Goal: Task Accomplishment & Management: Manage account settings

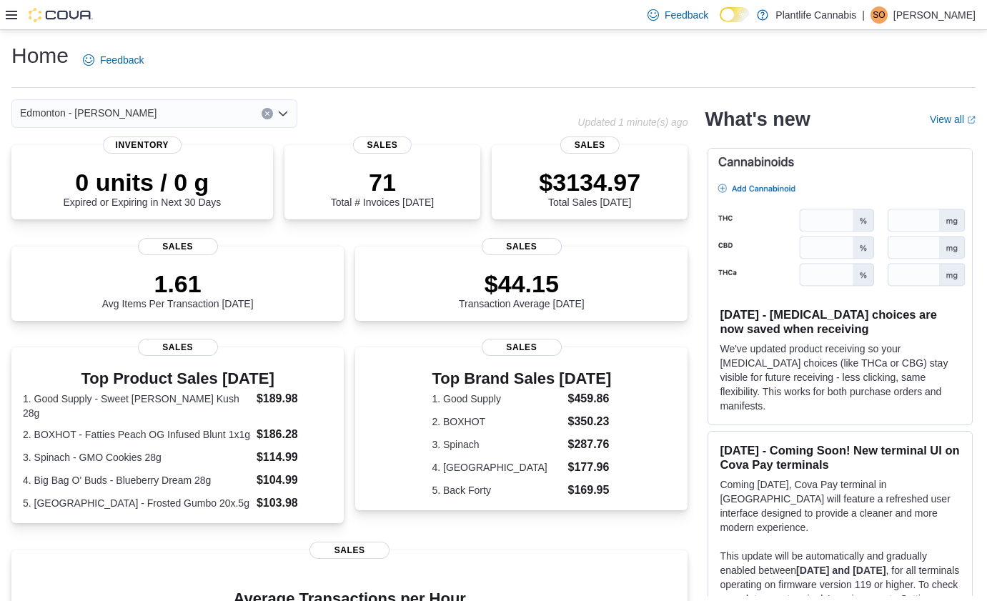
click at [9, 15] on icon at bounding box center [11, 15] width 11 height 9
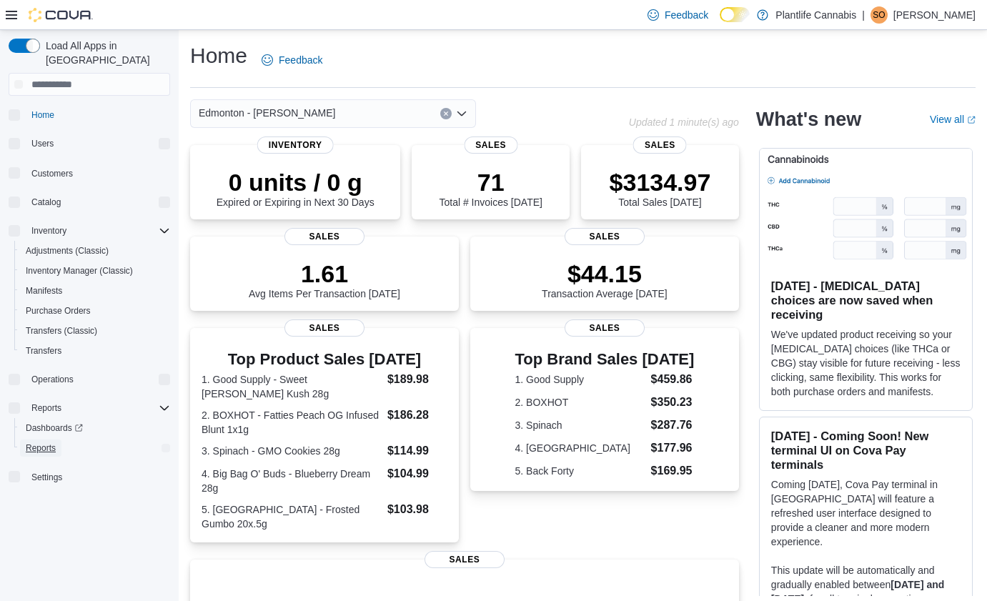
click at [39, 442] on span "Reports" at bounding box center [41, 447] width 30 height 11
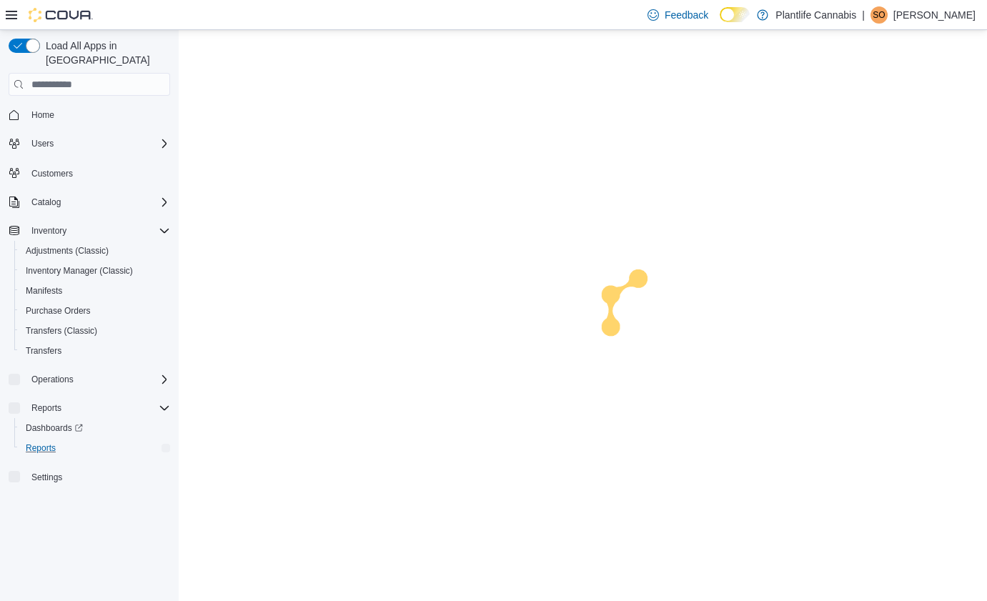
click at [11, 16] on icon at bounding box center [11, 14] width 11 height 11
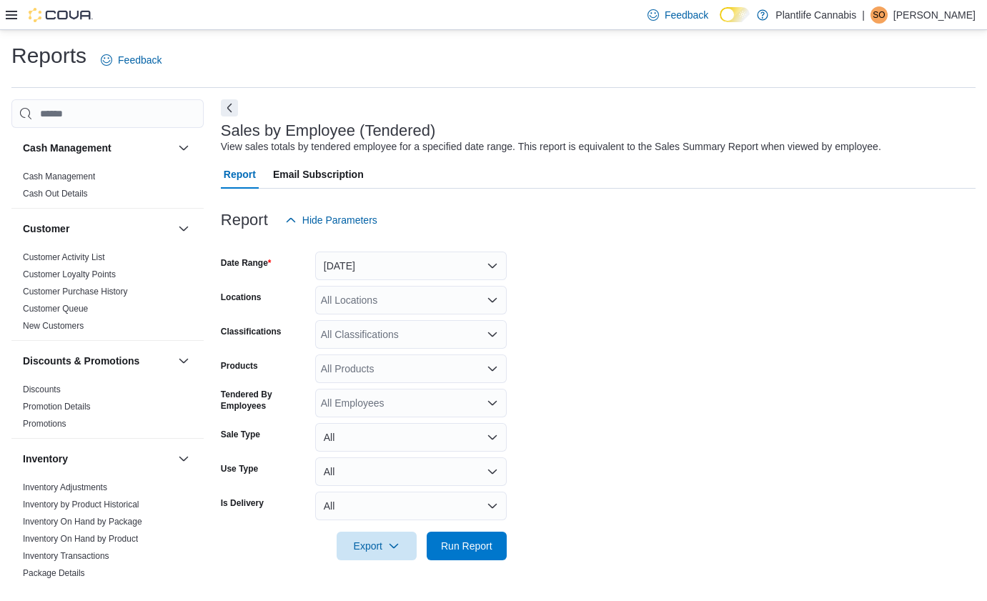
click at [9, 17] on icon at bounding box center [11, 15] width 11 height 9
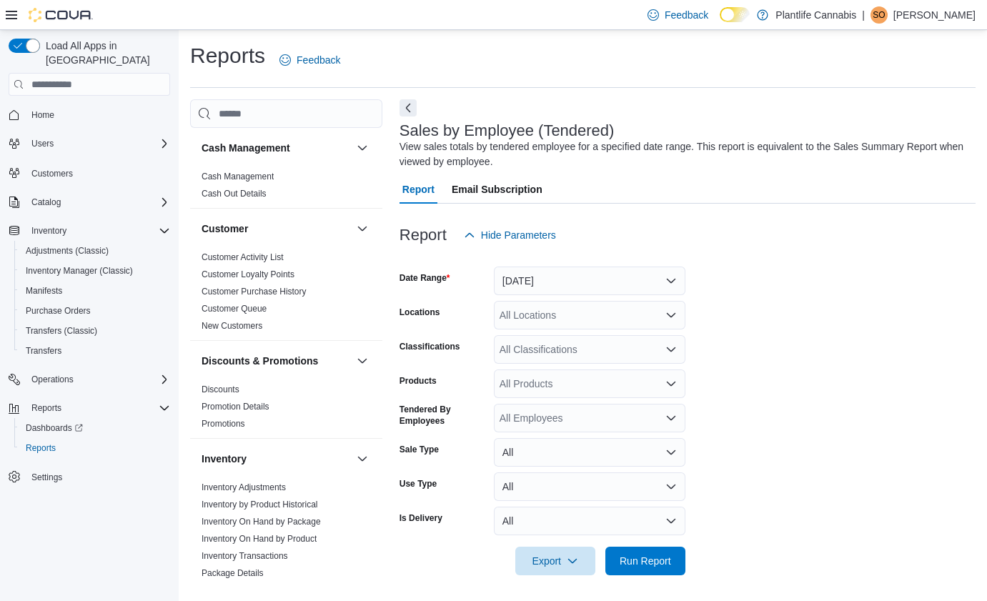
drag, startPoint x: 12, startPoint y: 14, endPoint x: 70, endPoint y: 16, distance: 57.9
click at [12, 14] on icon at bounding box center [11, 14] width 11 height 11
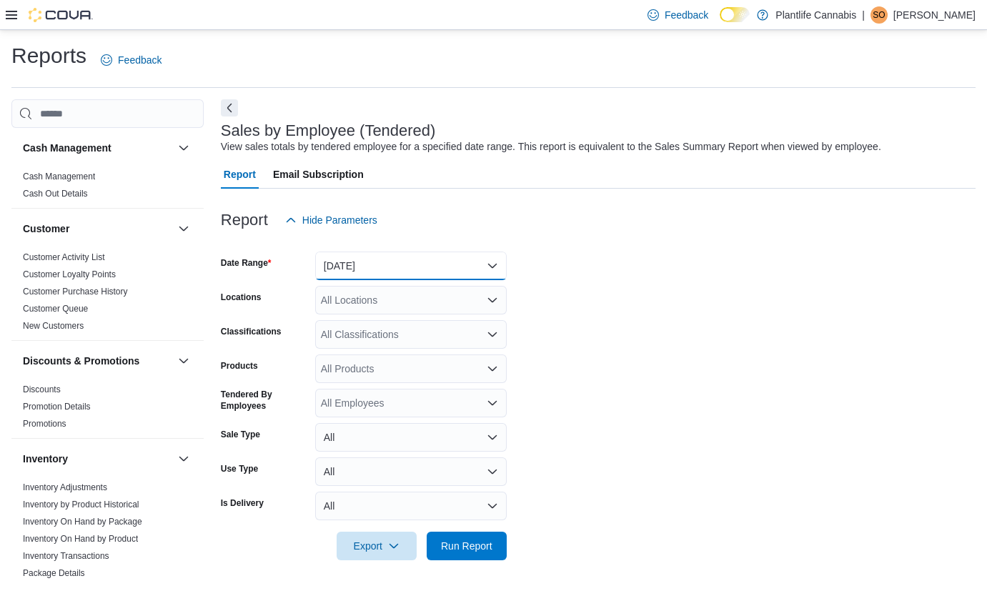
click at [432, 277] on button "Yesterday" at bounding box center [410, 265] width 191 height 29
click at [419, 267] on button "Yesterday" at bounding box center [410, 265] width 191 height 29
click at [412, 265] on button "Yesterday" at bounding box center [410, 265] width 191 height 29
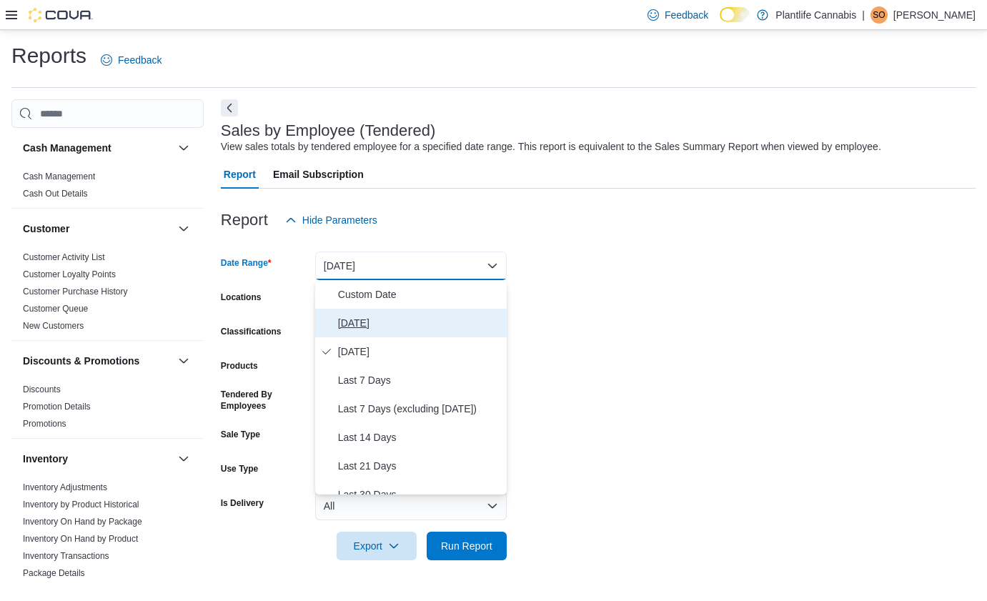
click at [343, 322] on span "Today" at bounding box center [419, 322] width 163 height 17
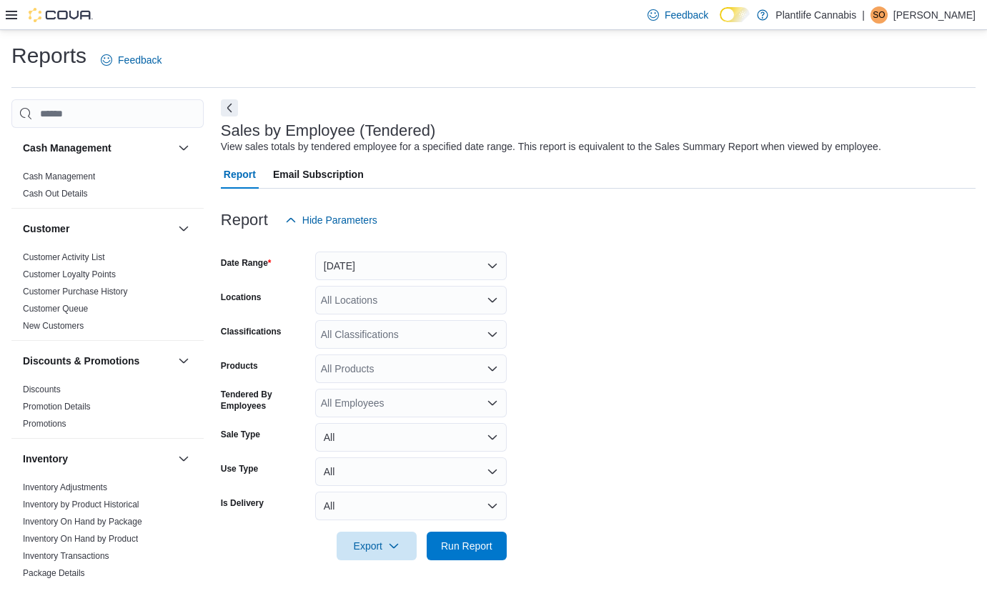
click at [402, 299] on div "All Locations" at bounding box center [410, 300] width 191 height 29
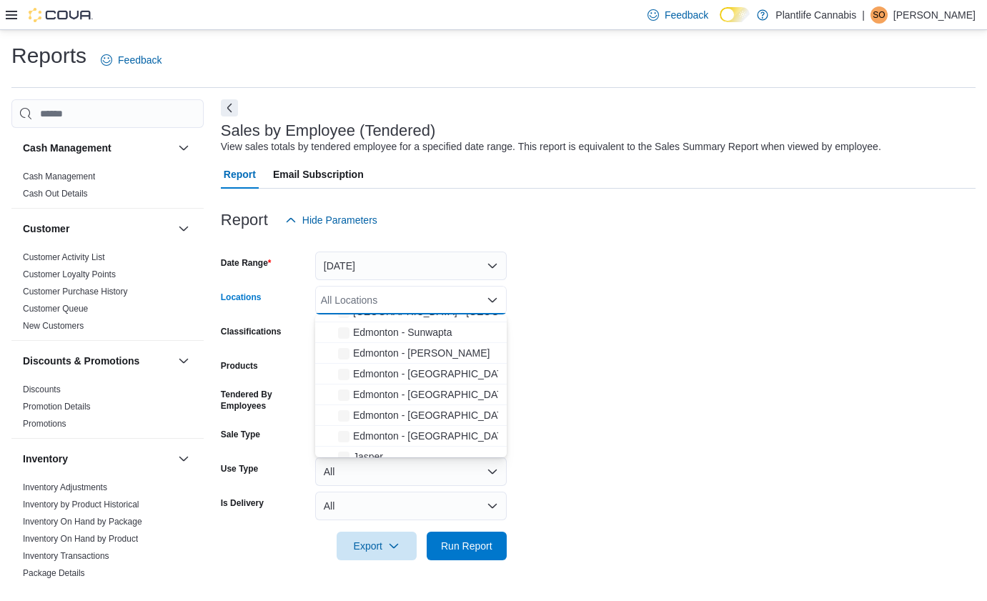
scroll to position [346, 0]
click at [447, 350] on span "Edmonton - Terra Losa" at bounding box center [421, 351] width 136 height 14
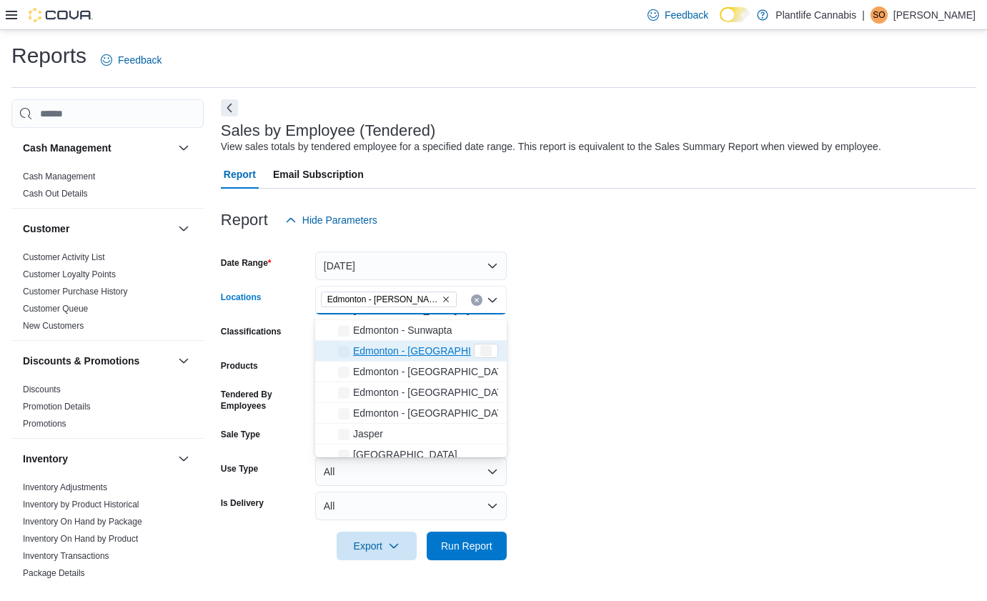
drag, startPoint x: 582, startPoint y: 342, endPoint x: 576, endPoint y: 391, distance: 49.0
click at [582, 342] on form "Date Range Today Locations Edmonton - Terra Losa Combo box. Selected. Edmonton …" at bounding box center [598, 397] width 754 height 326
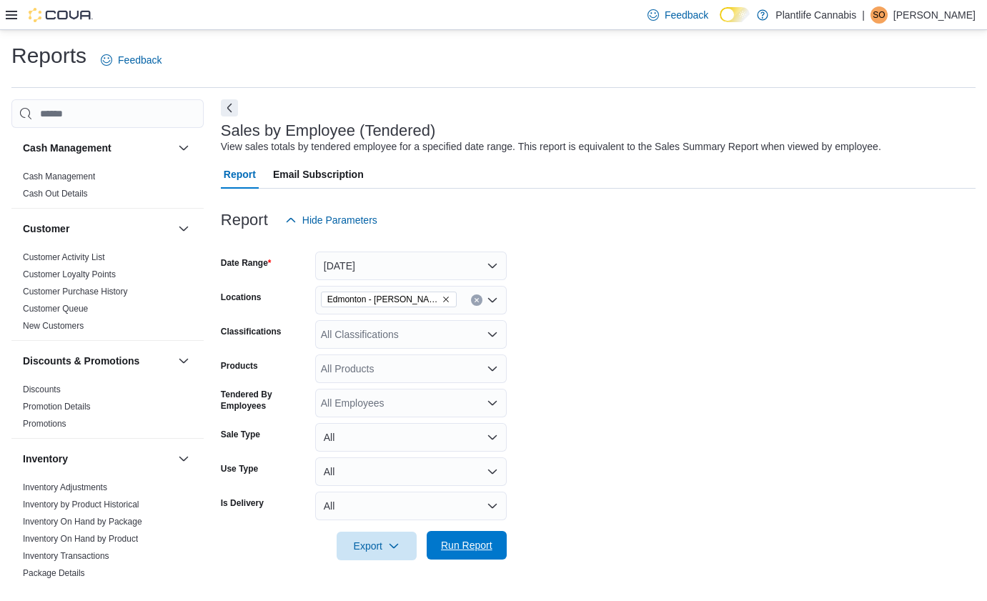
drag, startPoint x: 499, startPoint y: 550, endPoint x: 489, endPoint y: 550, distance: 10.0
click at [498, 550] on button "Run Report" at bounding box center [467, 545] width 80 height 29
click at [7, 14] on icon at bounding box center [11, 15] width 11 height 9
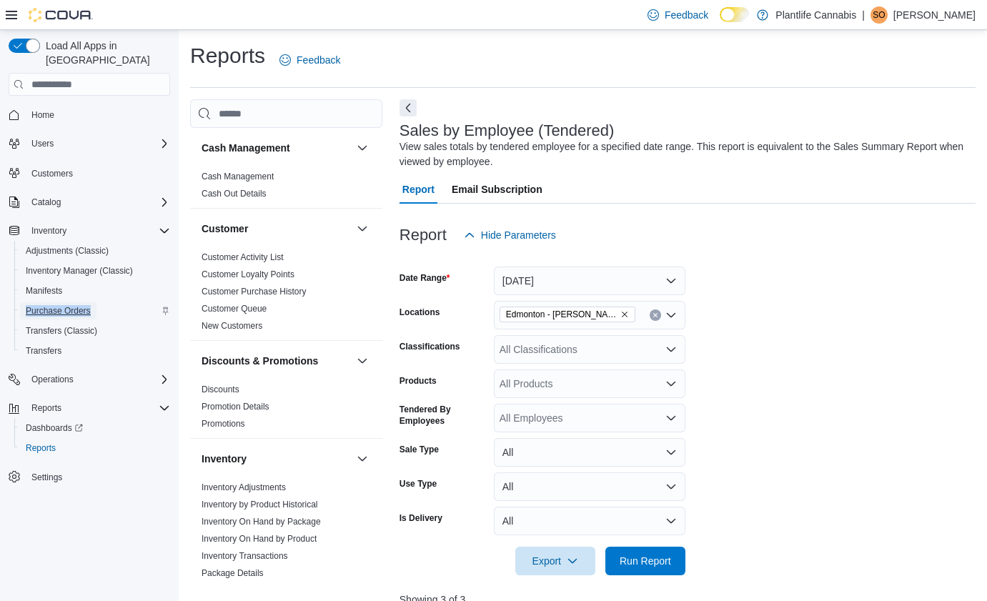
click at [83, 305] on span "Purchase Orders" at bounding box center [58, 310] width 65 height 11
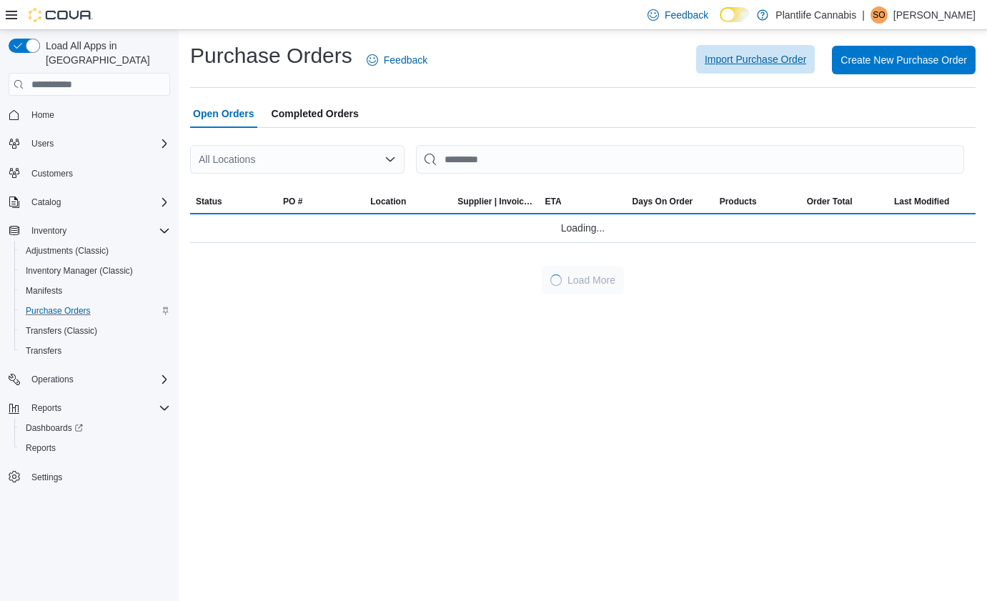
click at [722, 61] on span "Import Purchase Order" at bounding box center [754, 59] width 101 height 14
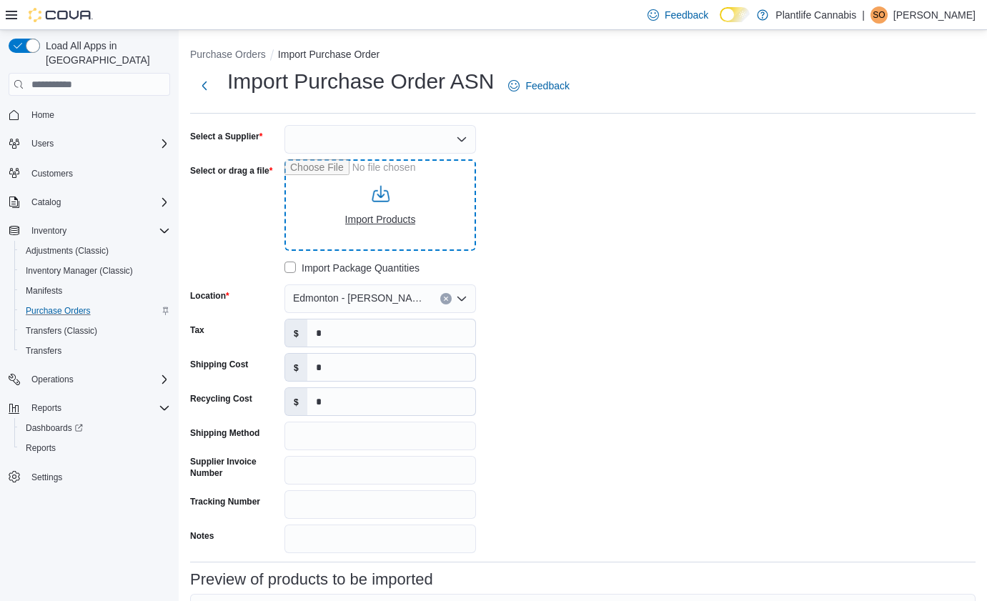
type input "**********"
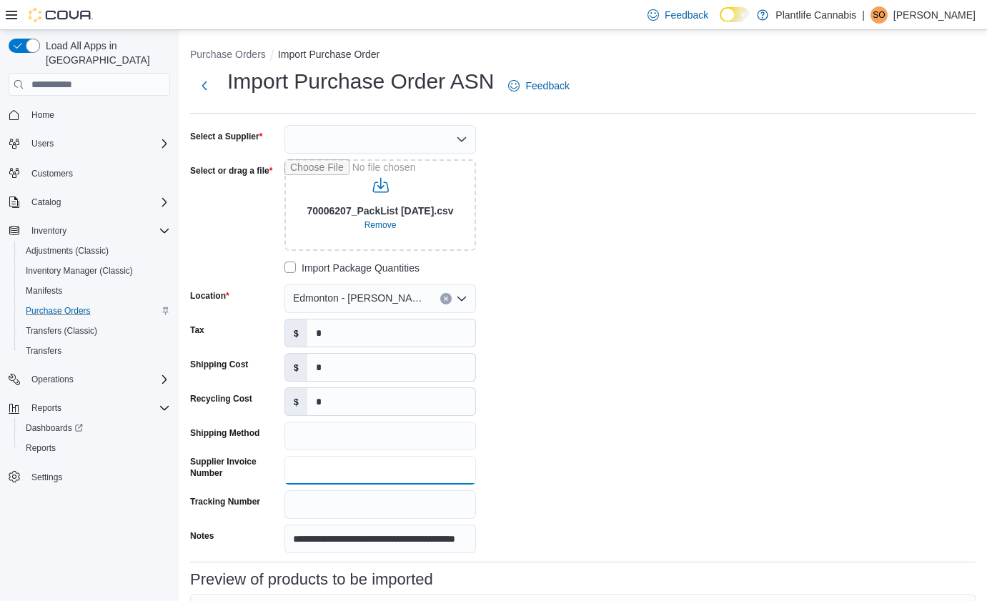
click at [341, 464] on input "Supplier Invoice Number" at bounding box center [379, 470] width 191 height 29
click at [314, 472] on input "*******" at bounding box center [379, 470] width 191 height 29
click at [312, 471] on input "********" at bounding box center [379, 470] width 191 height 29
type input "*********"
drag, startPoint x: 359, startPoint y: 542, endPoint x: 236, endPoint y: 533, distance: 122.5
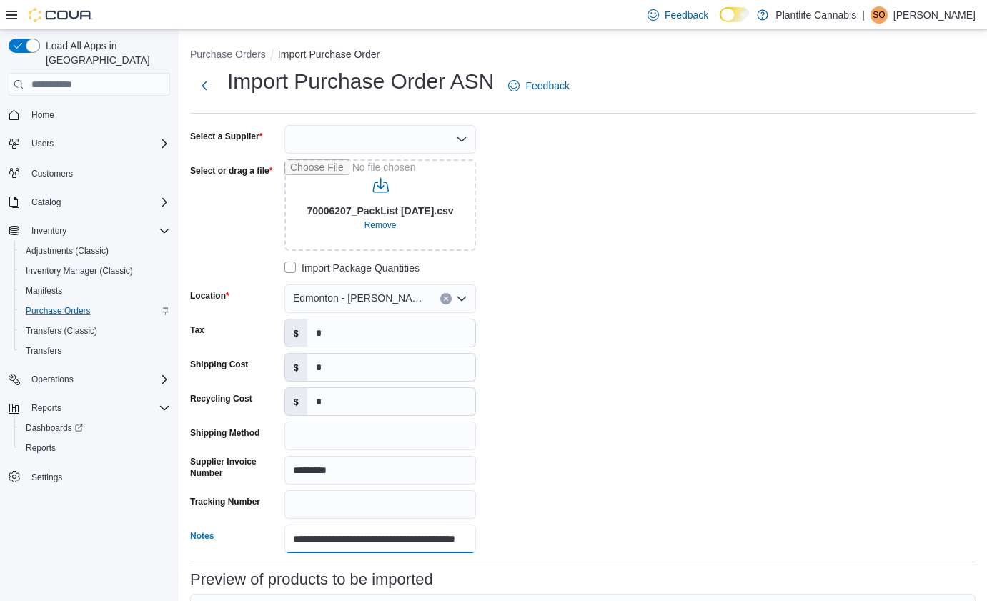
click at [239, 533] on div "**********" at bounding box center [333, 538] width 286 height 29
drag, startPoint x: 378, startPoint y: 547, endPoint x: 538, endPoint y: 542, distance: 160.1
click at [539, 542] on div "**********" at bounding box center [404, 339] width 429 height 428
drag, startPoint x: 468, startPoint y: 538, endPoint x: 358, endPoint y: 541, distance: 110.1
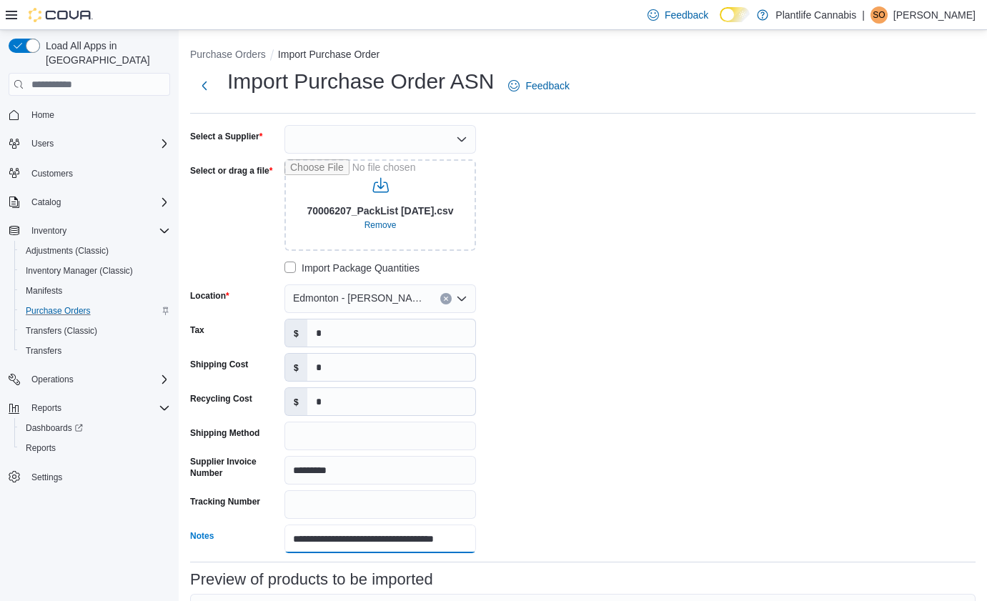
click at [358, 541] on input "**********" at bounding box center [379, 538] width 191 height 29
type input "**********"
click at [625, 469] on div "**********" at bounding box center [582, 339] width 785 height 428
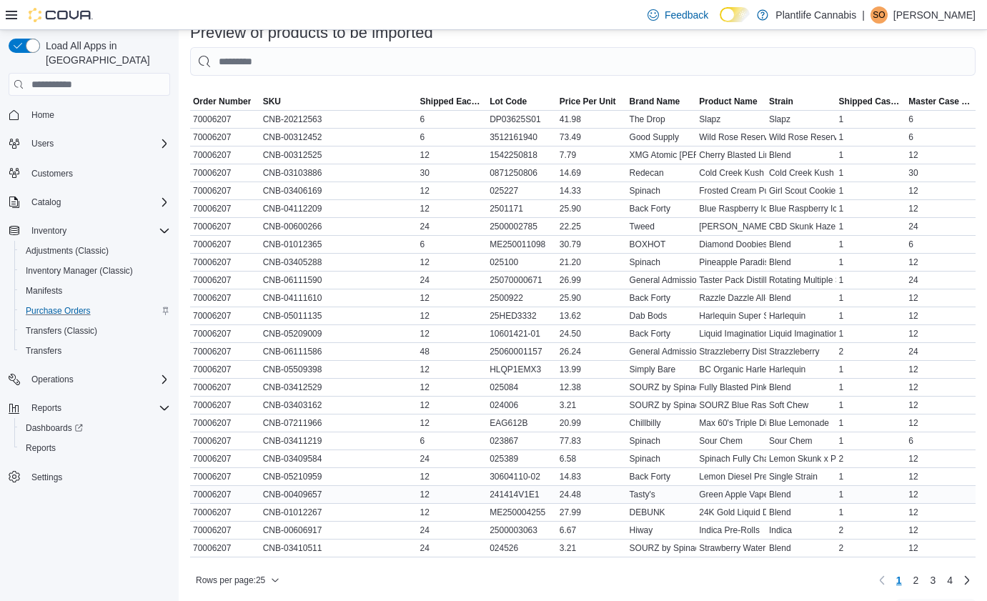
scroll to position [584, 0]
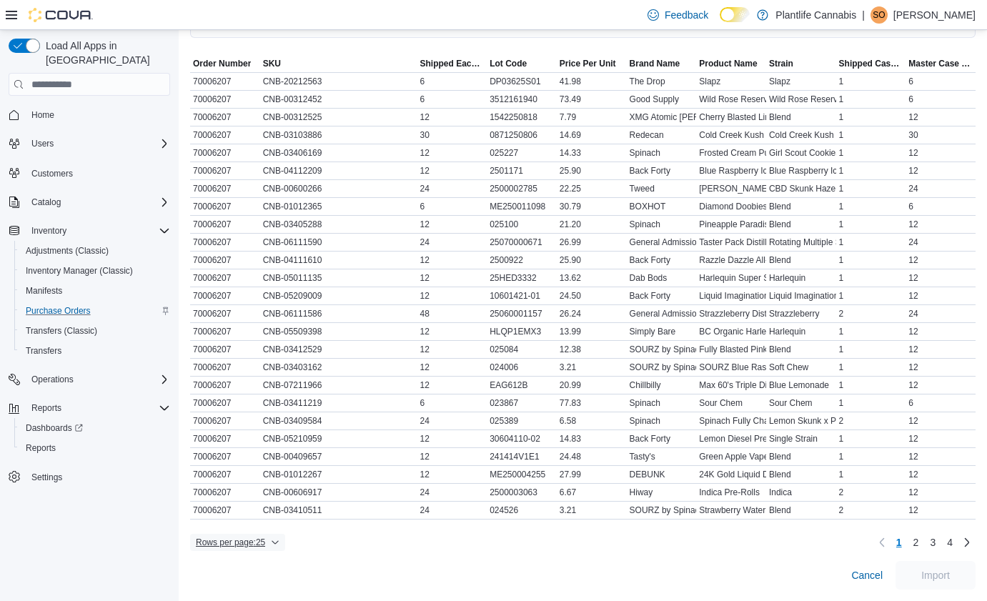
click at [279, 544] on icon "button" at bounding box center [275, 542] width 9 height 9
click at [253, 511] on span "100 rows" at bounding box center [261, 511] width 46 height 11
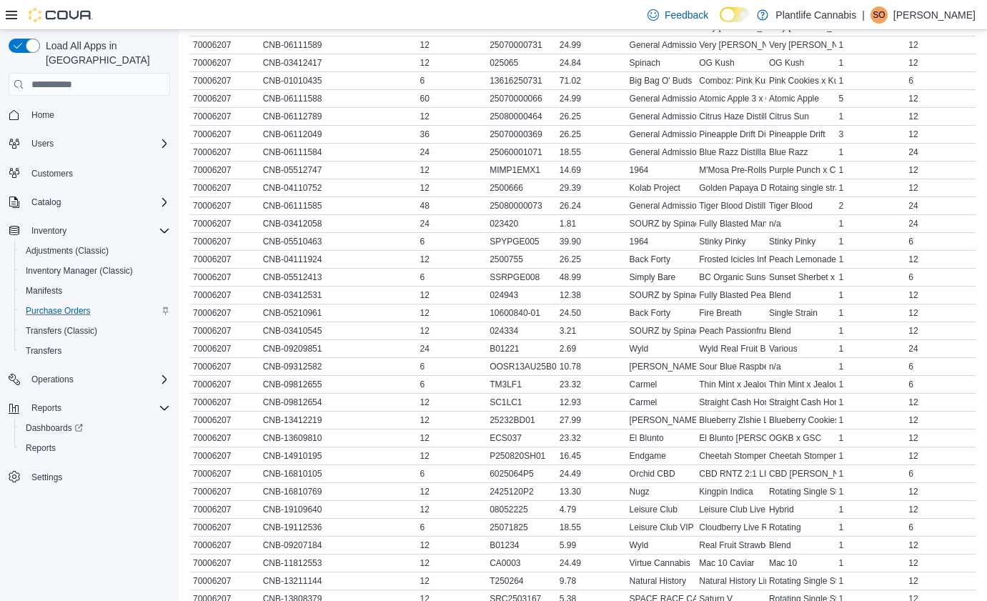
scroll to position [1531, 0]
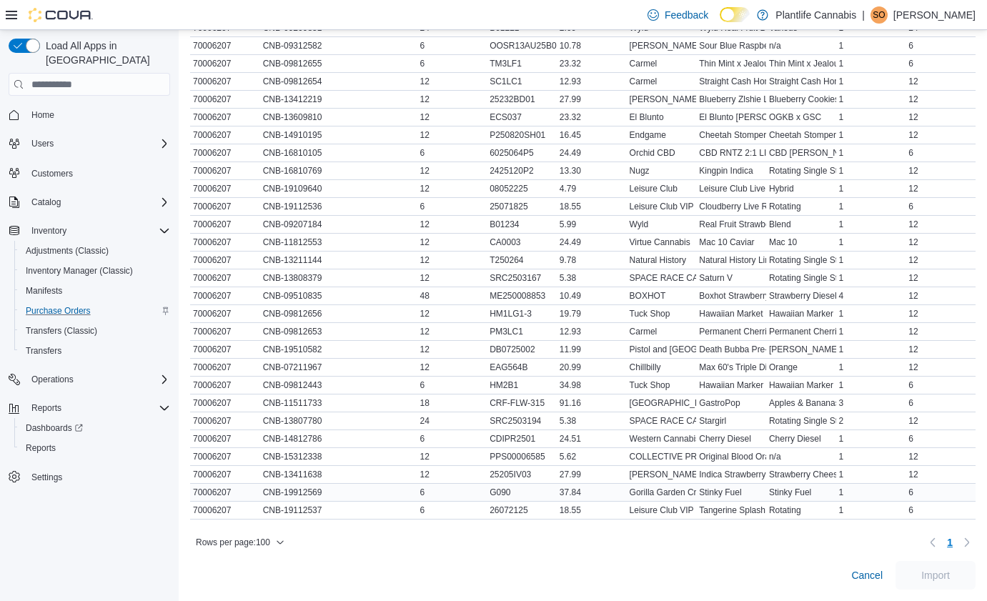
click at [371, 494] on div "CNB-19912569" at bounding box center [338, 492] width 157 height 17
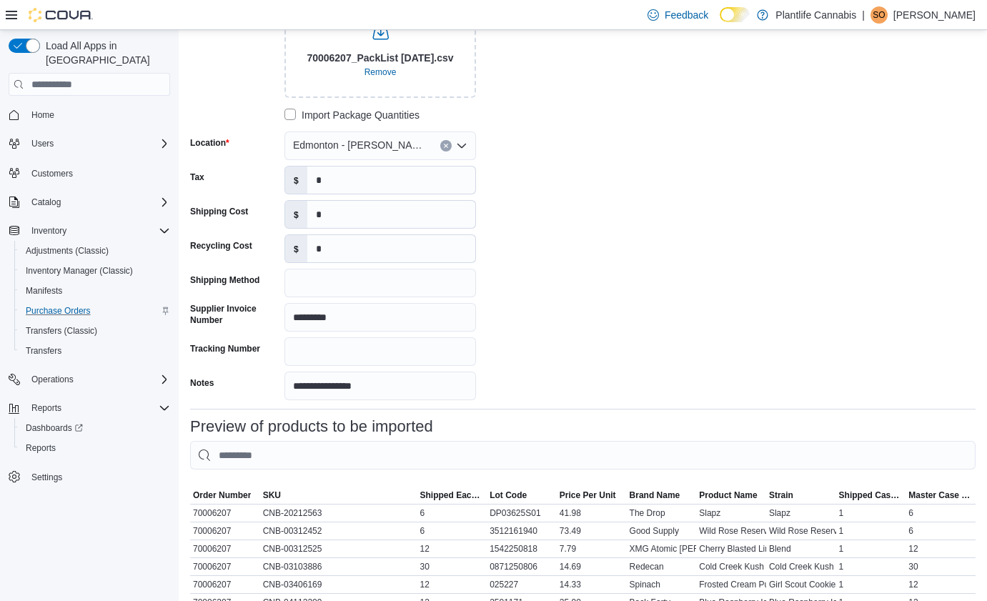
scroll to position [155, 0]
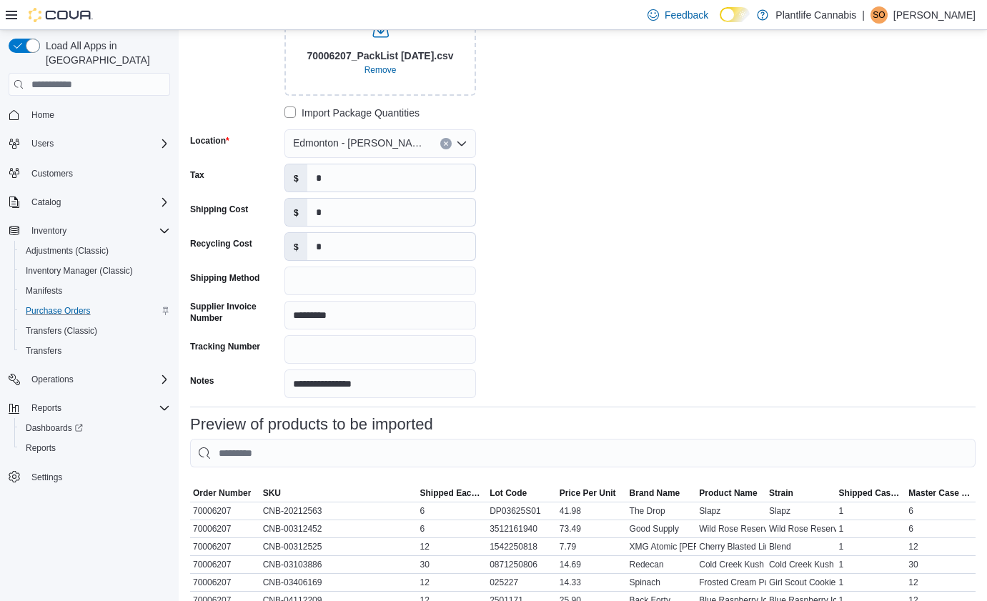
click at [604, 251] on div "**********" at bounding box center [404, 184] width 429 height 428
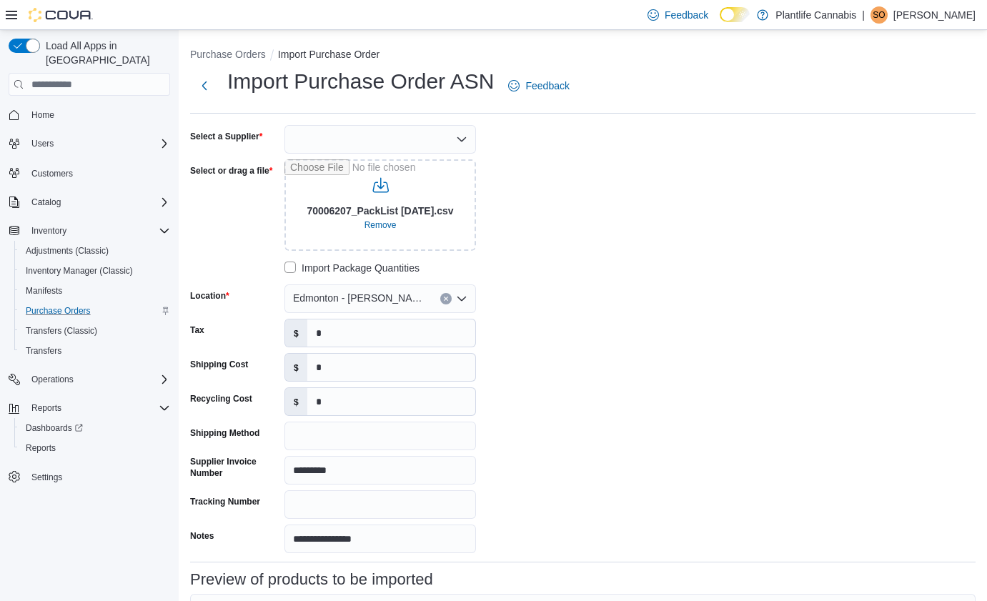
click at [372, 138] on div at bounding box center [379, 139] width 191 height 29
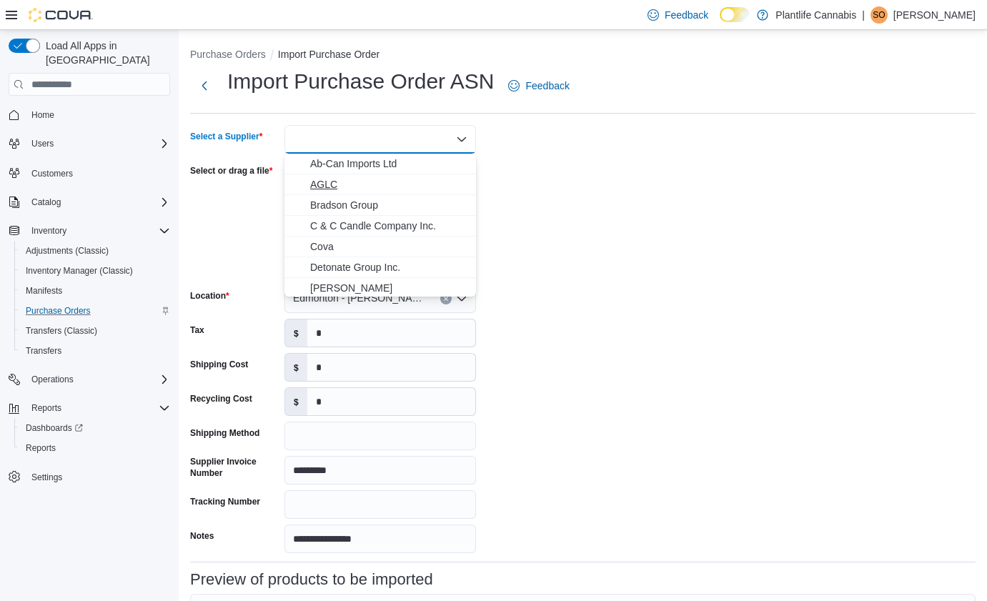
drag, startPoint x: 323, startPoint y: 184, endPoint x: 704, endPoint y: 258, distance: 387.8
click at [323, 184] on span "AGLC" at bounding box center [388, 184] width 157 height 14
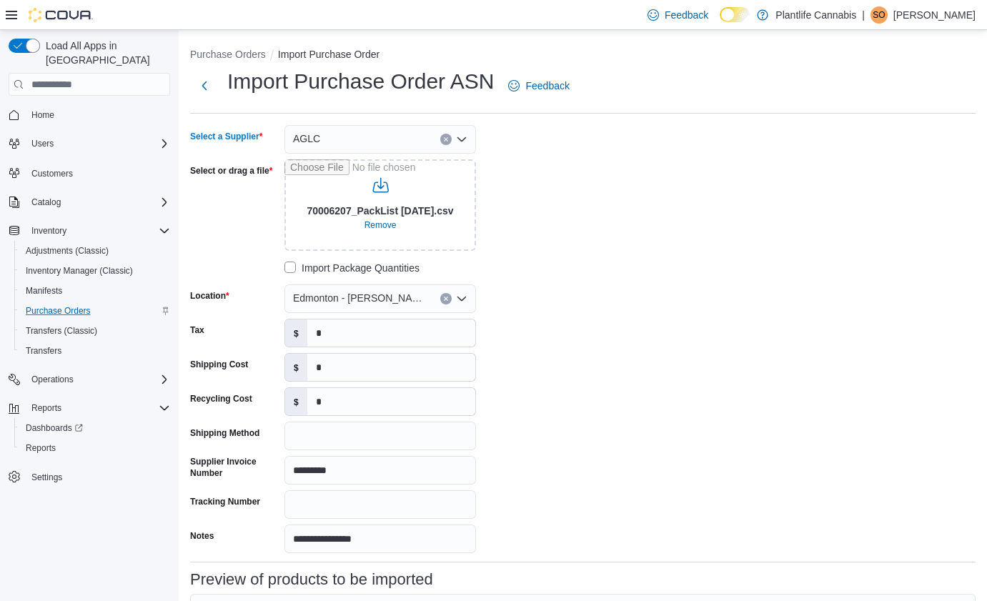
scroll to position [584, 0]
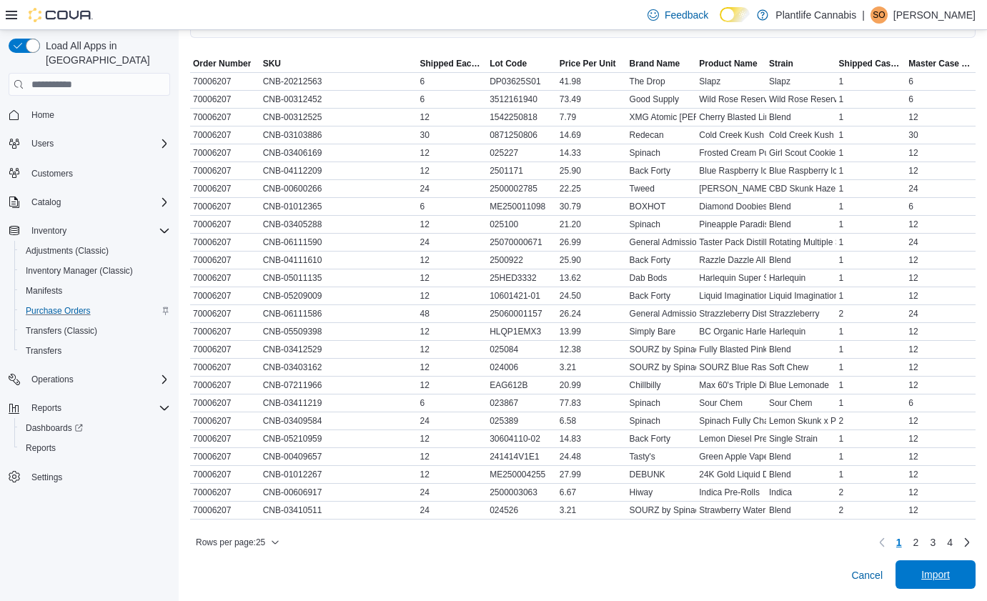
click at [941, 575] on span "Import" at bounding box center [935, 574] width 29 height 14
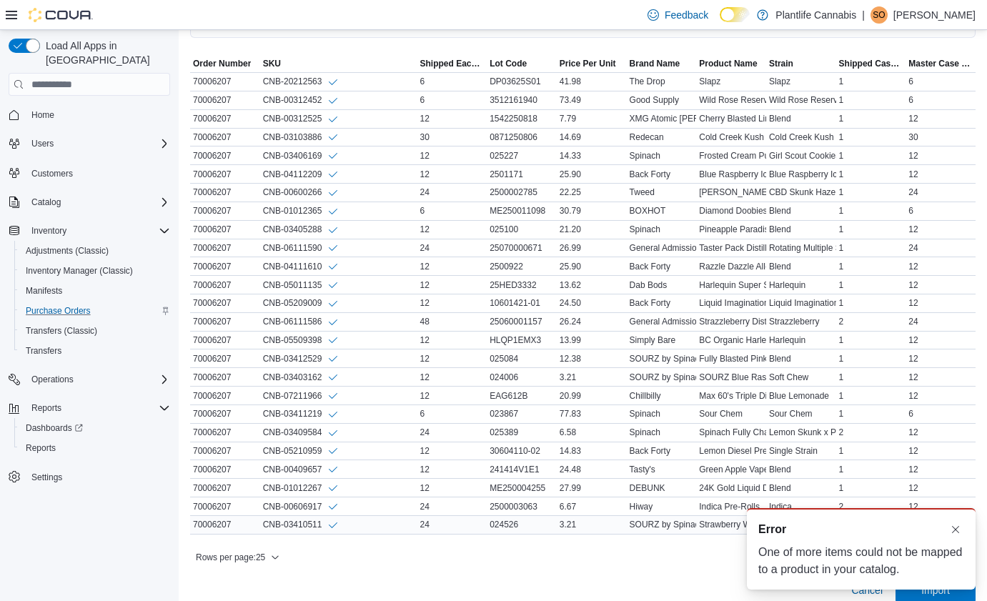
scroll to position [0, 0]
drag, startPoint x: 264, startPoint y: 554, endPoint x: 272, endPoint y: 559, distance: 9.6
click at [264, 554] on span "Rows per page : 25" at bounding box center [230, 557] width 69 height 11
click at [275, 534] on button "100 rows" at bounding box center [252, 526] width 80 height 29
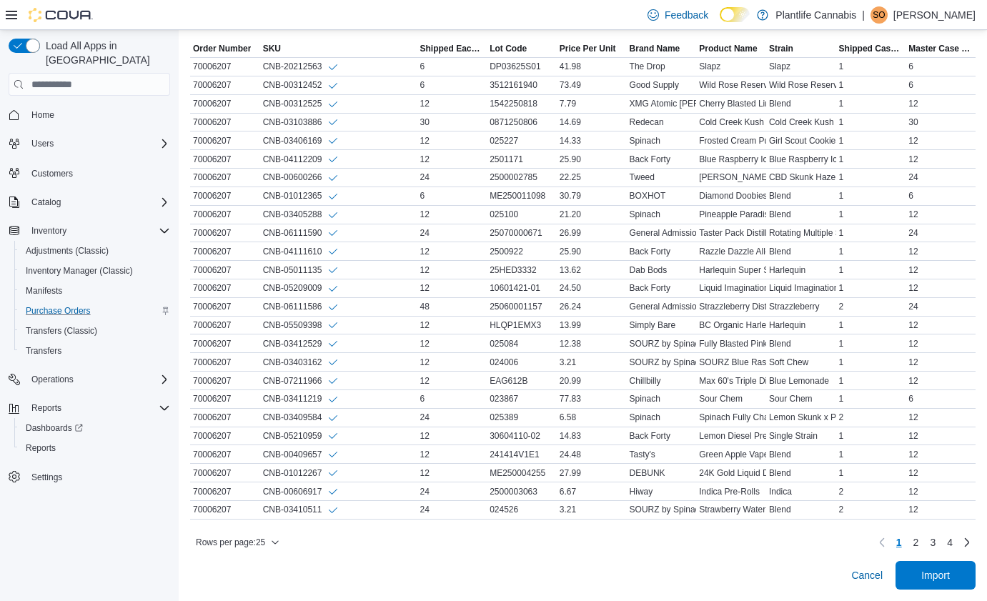
scroll to position [599, 0]
click at [265, 544] on span "Rows per page : 25" at bounding box center [230, 542] width 69 height 11
click at [274, 517] on span "100 rows" at bounding box center [261, 511] width 46 height 11
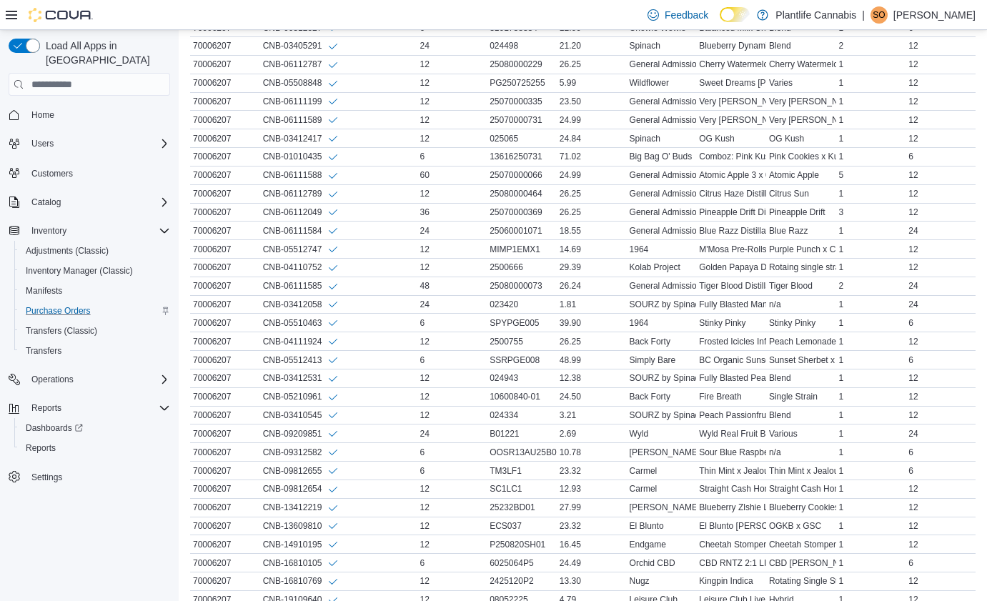
scroll to position [1578, 0]
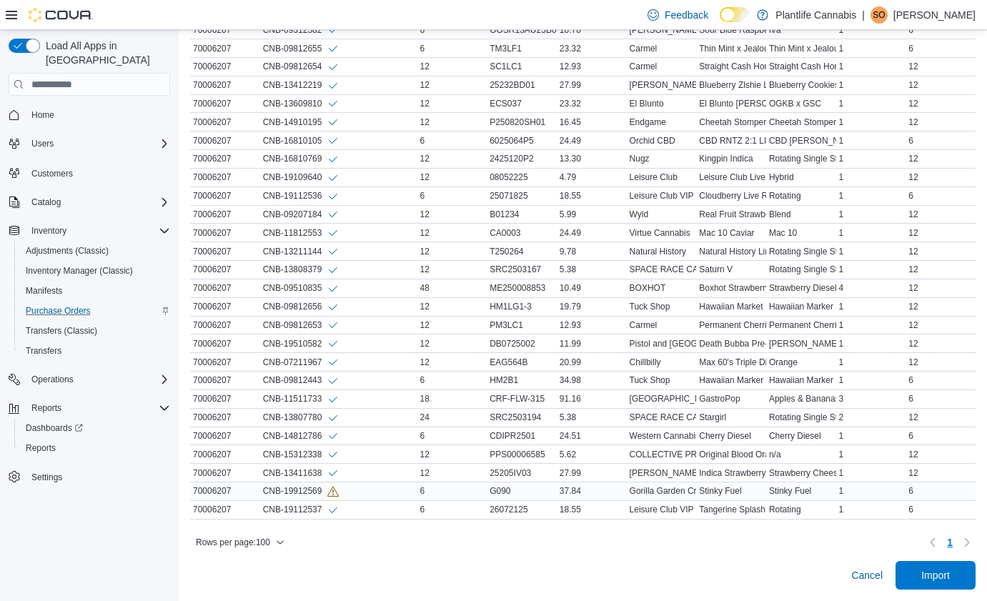
click at [331, 492] on div "CNB-19912569" at bounding box center [301, 491] width 76 height 12
click at [949, 571] on span "Import" at bounding box center [935, 574] width 29 height 14
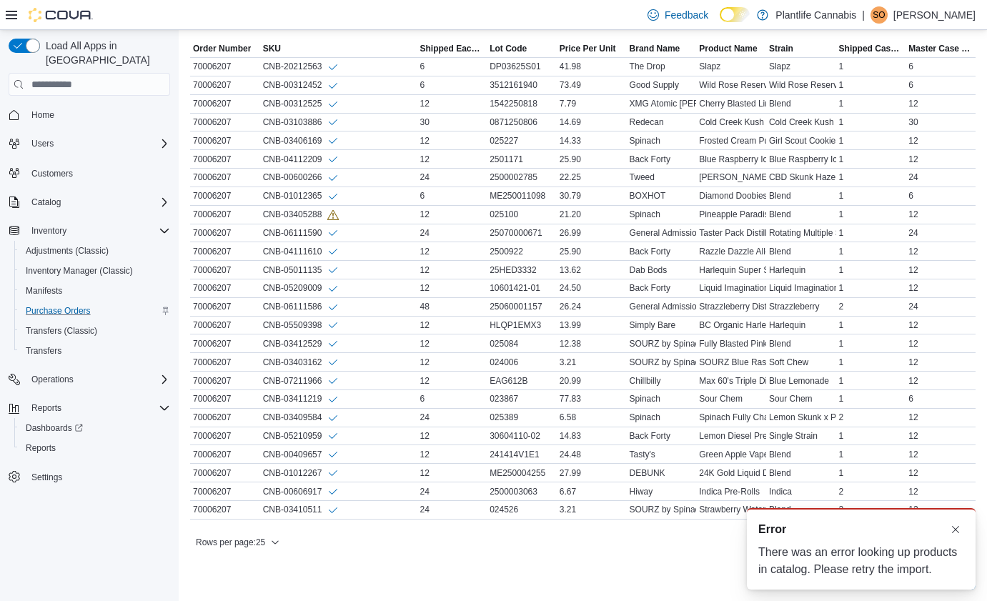
scroll to position [0, 0]
click at [957, 526] on button "Dismiss toast" at bounding box center [955, 528] width 17 height 17
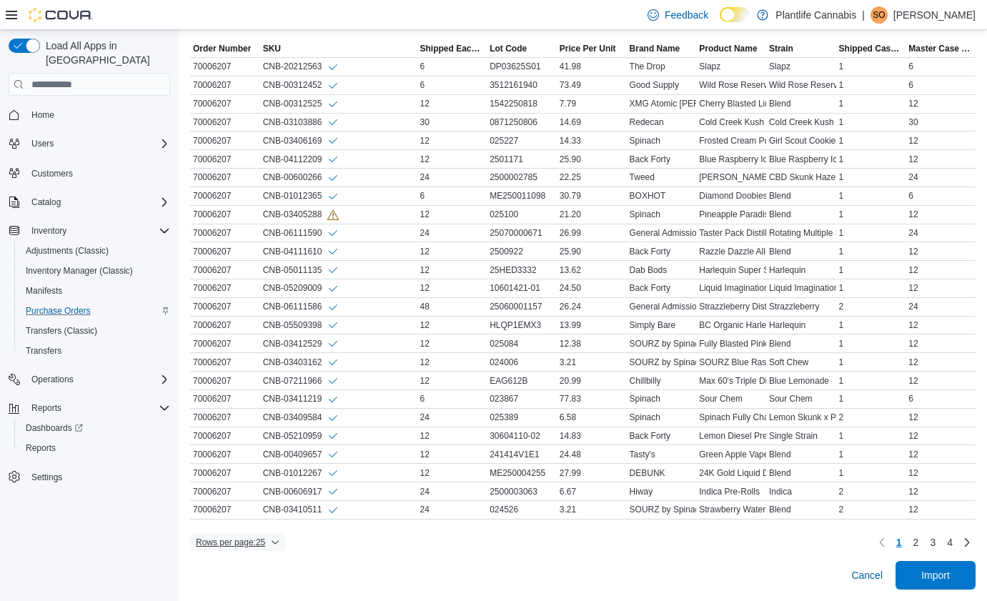
click at [276, 539] on span "Rows per page : 25" at bounding box center [238, 542] width 84 height 17
click at [261, 510] on span "100 rows" at bounding box center [261, 511] width 46 height 11
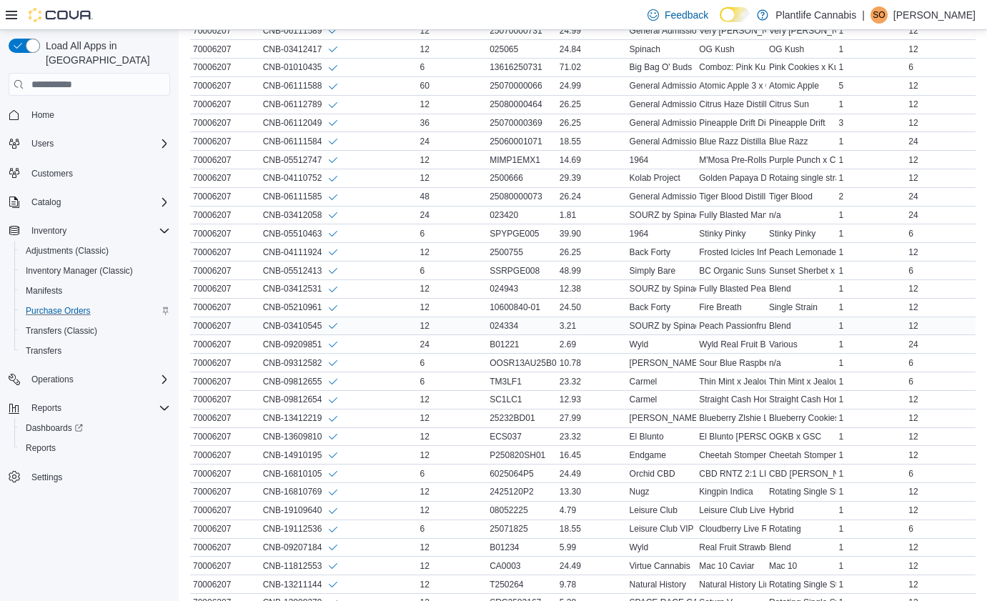
scroll to position [1578, 0]
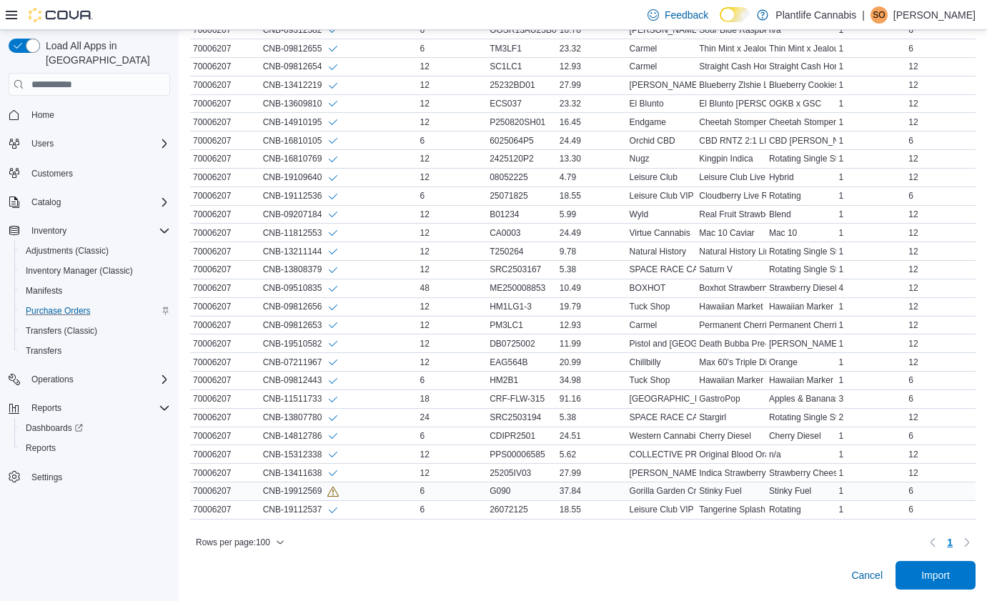
click at [338, 488] on icon "Info" at bounding box center [332, 492] width 11 height 10
click at [380, 491] on div "CNB-19912569" at bounding box center [338, 491] width 157 height 18
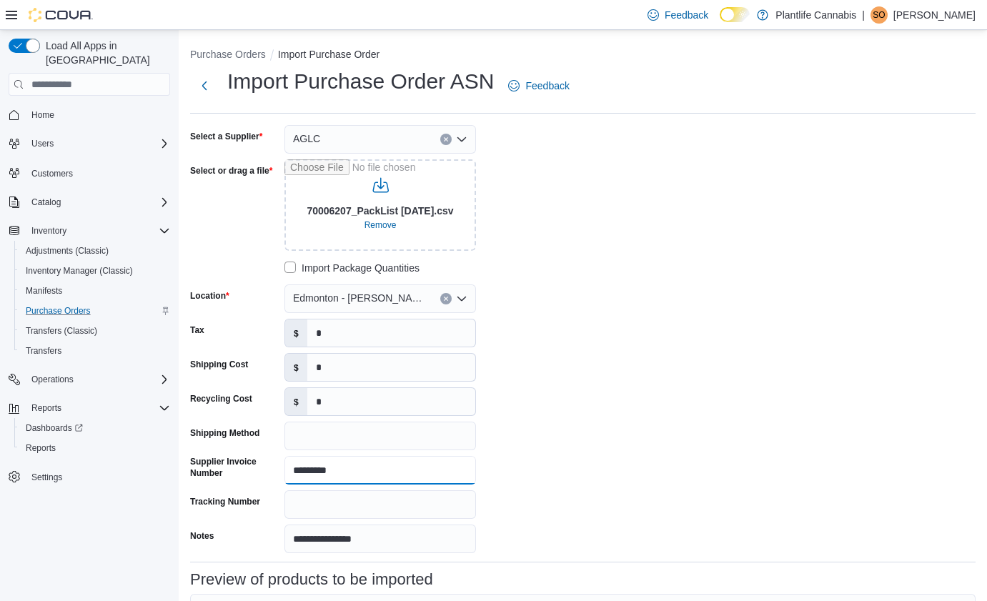
click at [331, 469] on input "*********" at bounding box center [379, 470] width 191 height 29
type input "********"
drag, startPoint x: 615, startPoint y: 200, endPoint x: 617, endPoint y: 289, distance: 89.3
click at [614, 200] on div "**********" at bounding box center [404, 339] width 429 height 428
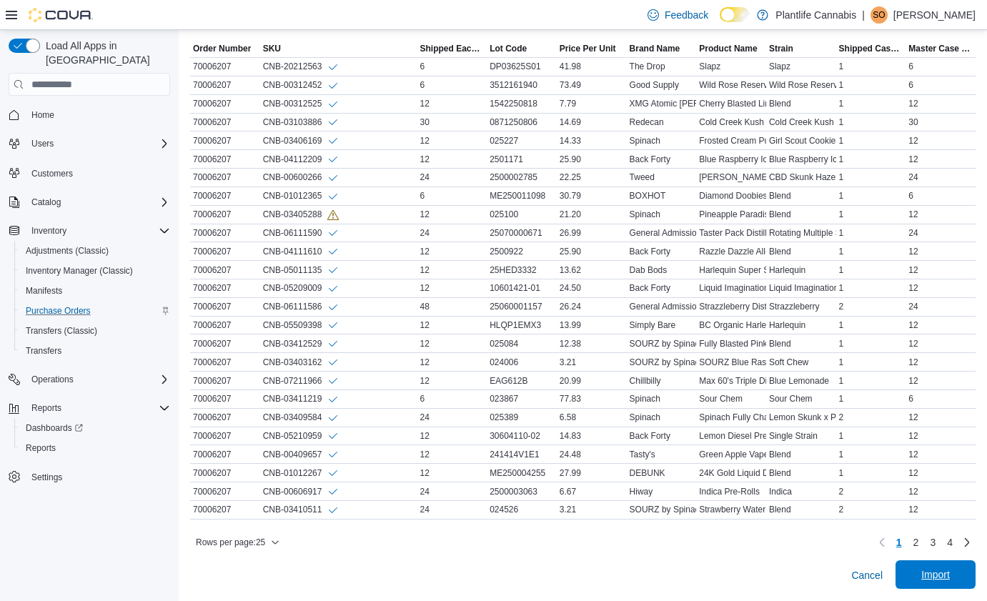
click at [927, 576] on span "Import" at bounding box center [935, 574] width 29 height 14
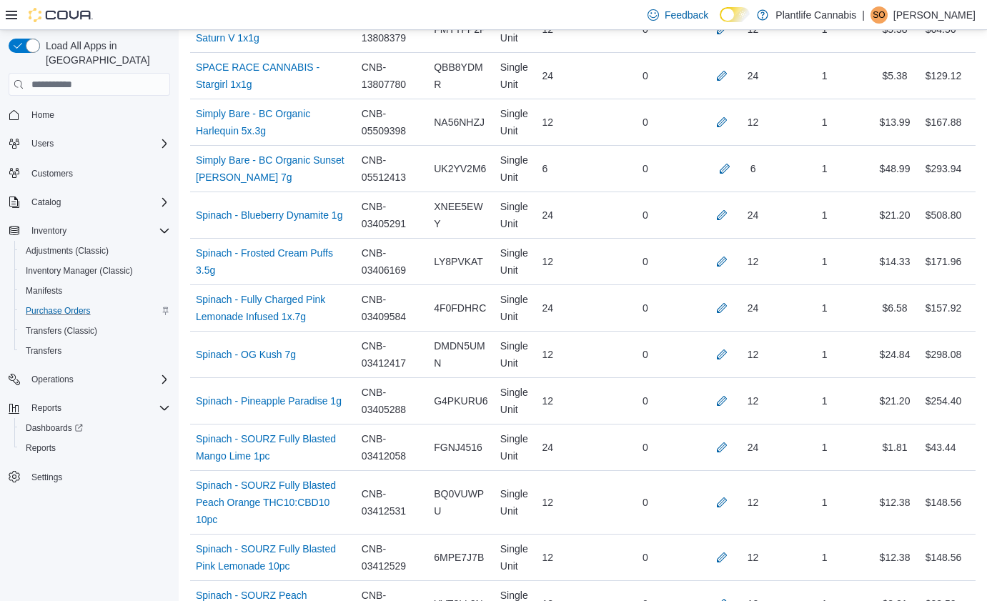
scroll to position [3959, 0]
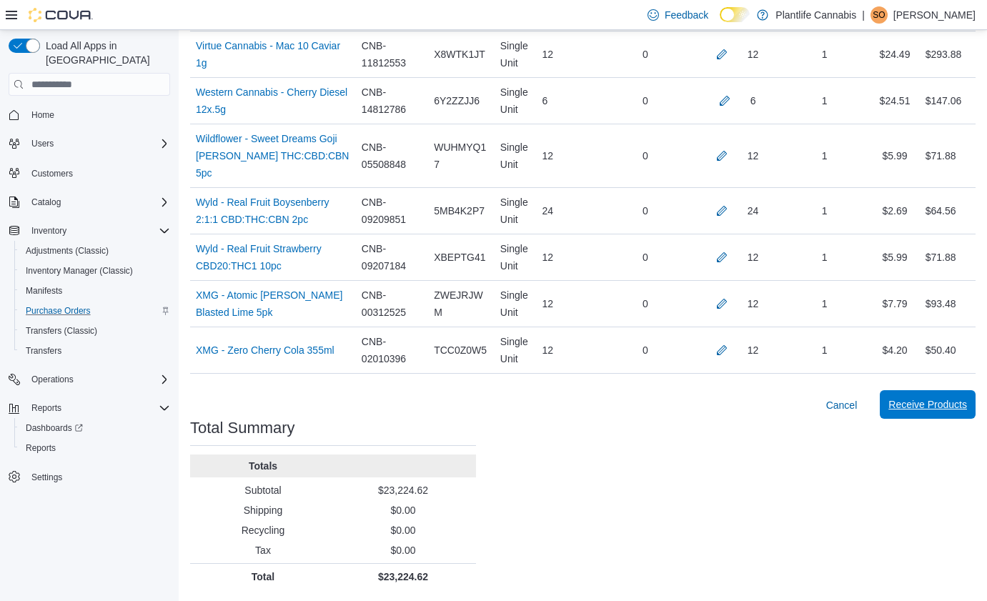
click at [944, 394] on span "Receive Products" at bounding box center [927, 404] width 79 height 29
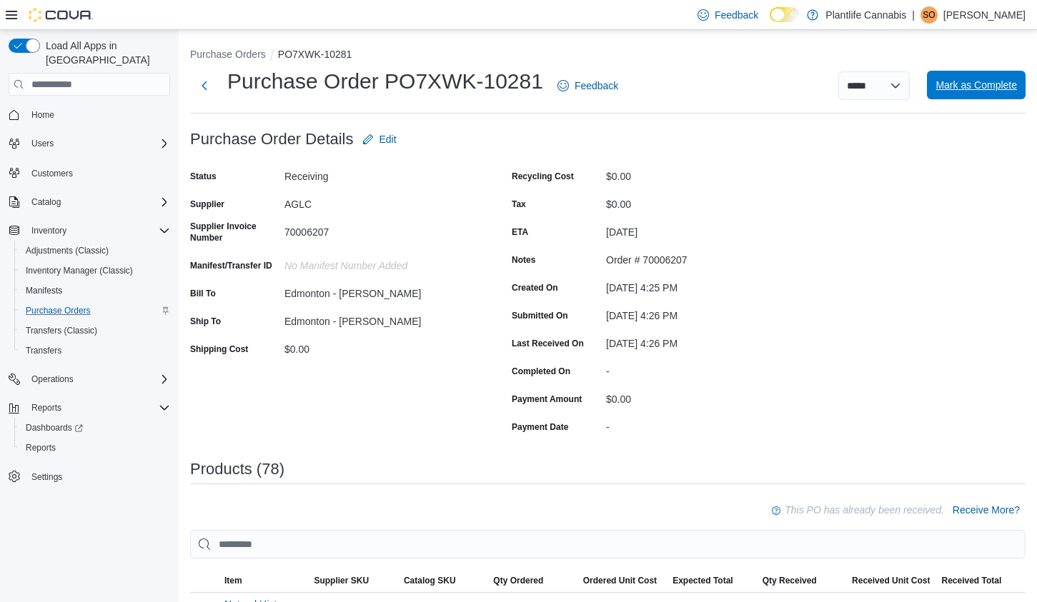
click at [986, 84] on span "Mark as Complete" at bounding box center [975, 85] width 81 height 14
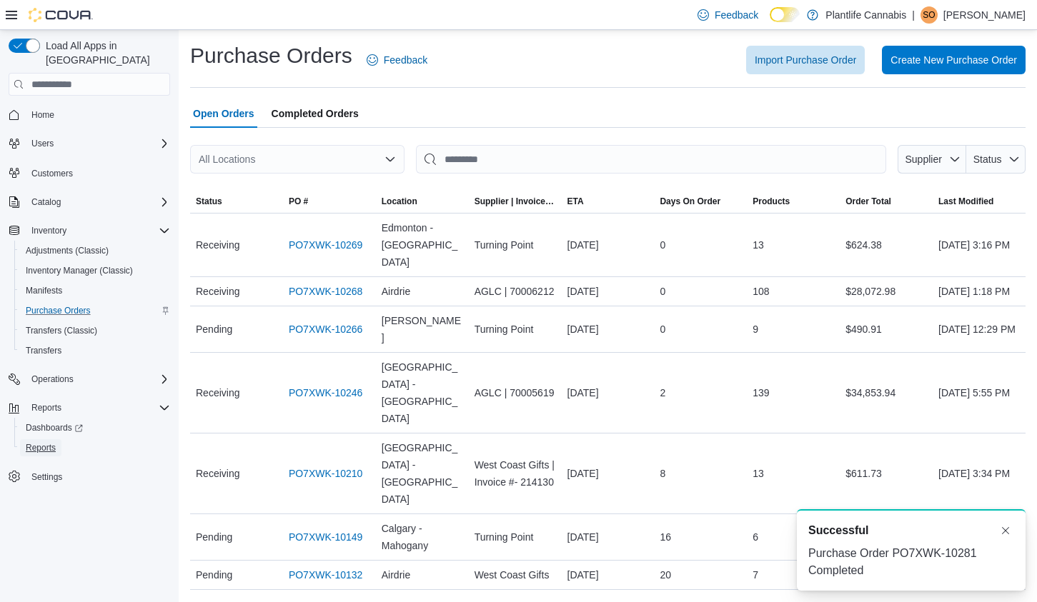
drag, startPoint x: 49, startPoint y: 436, endPoint x: 90, endPoint y: 471, distance: 54.2
click at [49, 442] on span "Reports" at bounding box center [41, 447] width 30 height 11
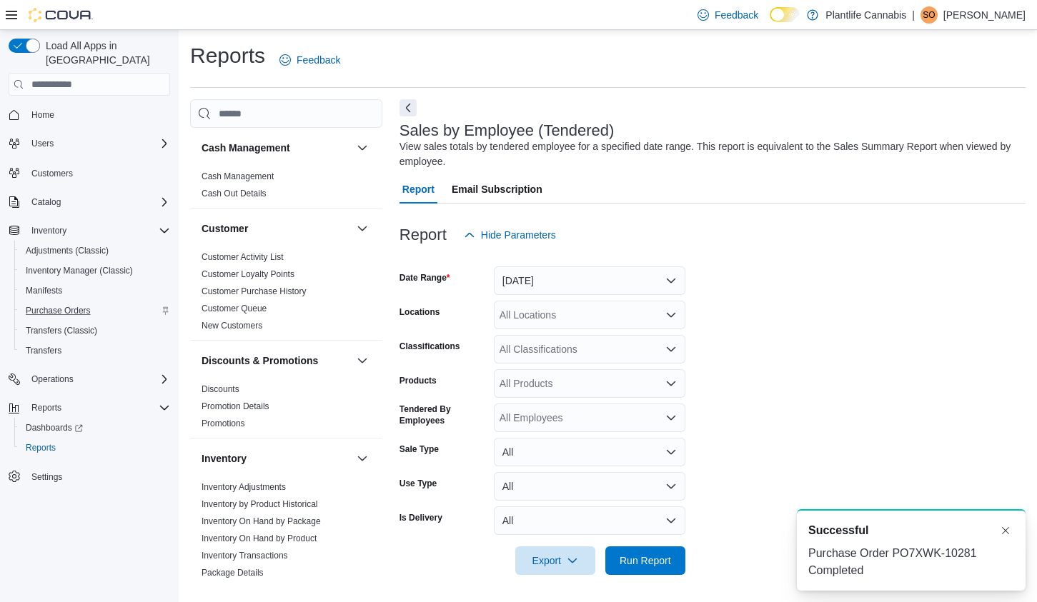
scroll to position [1, 0]
click at [643, 270] on button "Yesterday" at bounding box center [589, 279] width 191 height 29
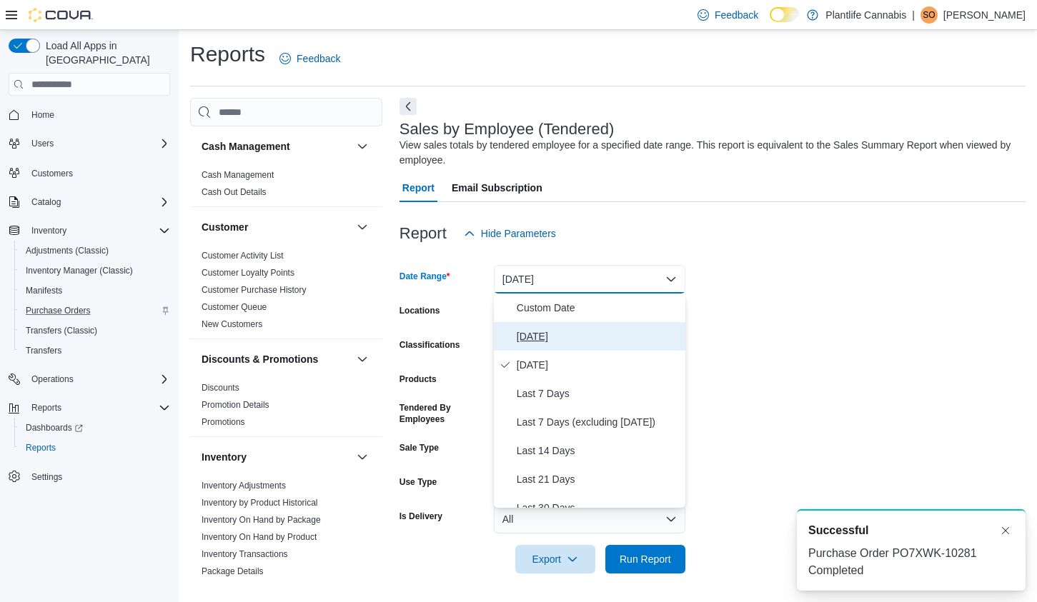
drag, startPoint x: 529, startPoint y: 334, endPoint x: 572, endPoint y: 321, distance: 44.3
click at [529, 334] on span "Today" at bounding box center [598, 336] width 163 height 17
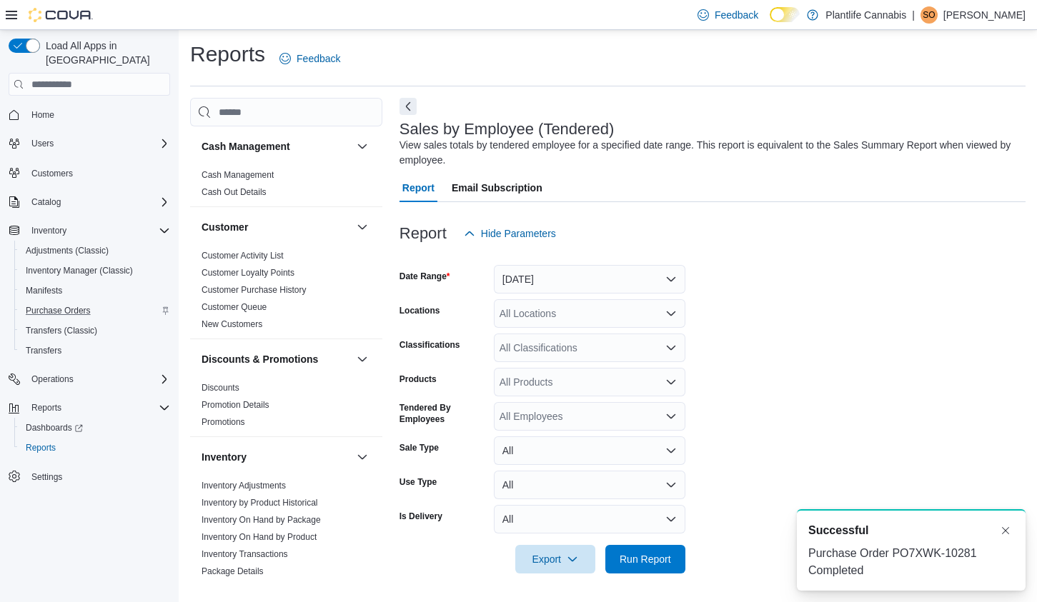
click at [613, 294] on form "Date Range Today Locations All Locations Classifications All Classifications Pr…" at bounding box center [712, 411] width 626 height 326
click at [620, 308] on div "All Locations" at bounding box center [589, 313] width 191 height 29
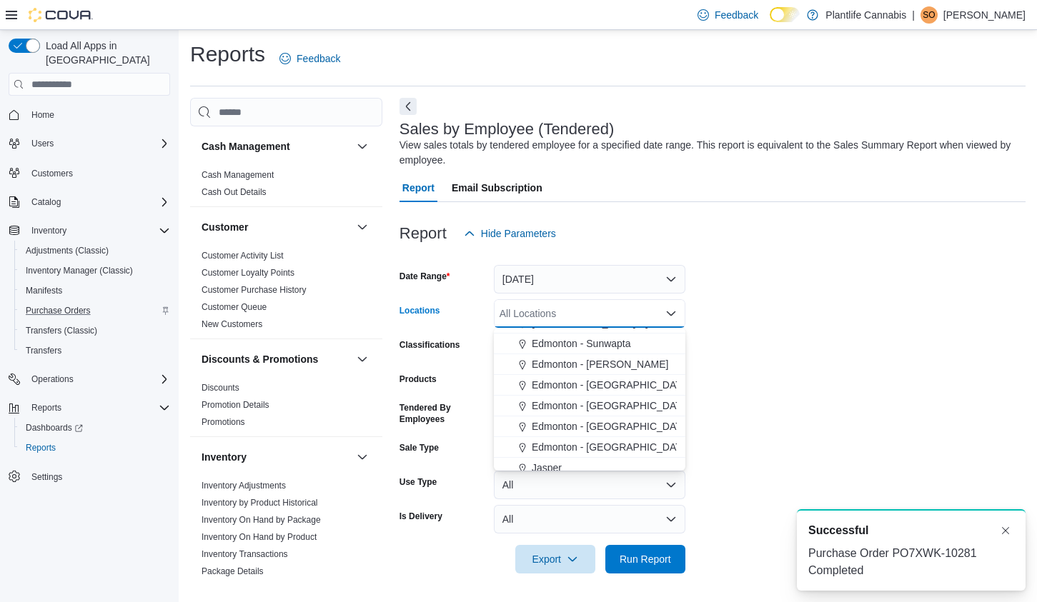
scroll to position [349, 0]
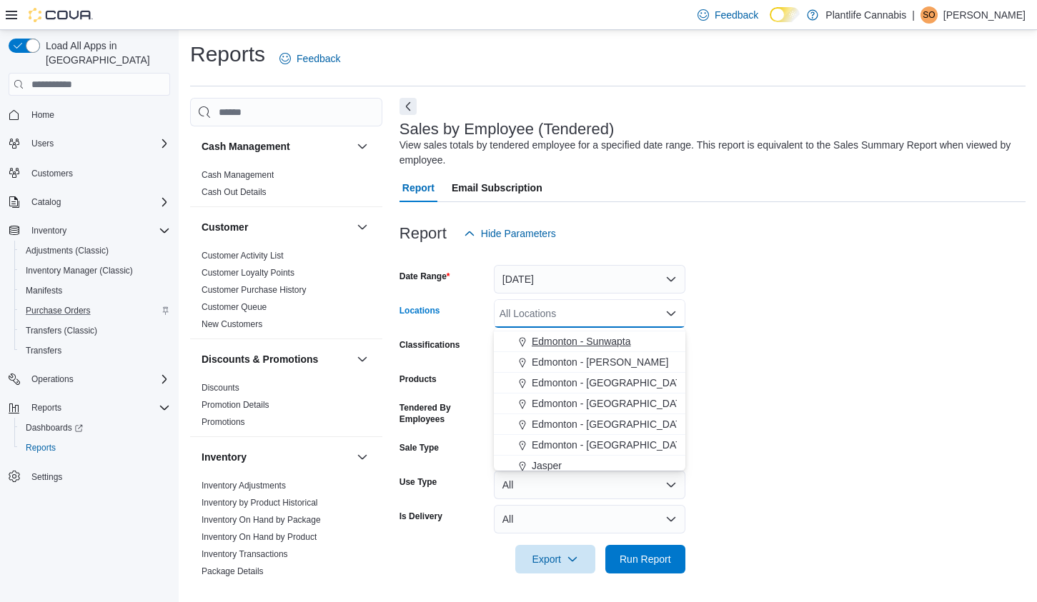
click at [621, 347] on span "Edmonton - Sunwapta" at bounding box center [581, 341] width 99 height 14
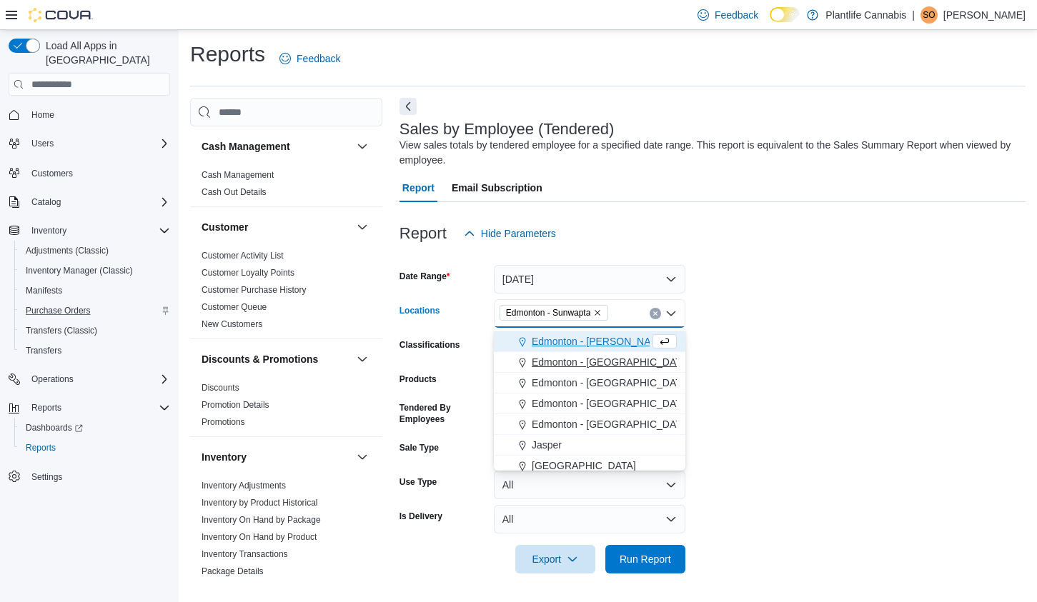
scroll to position [324, 0]
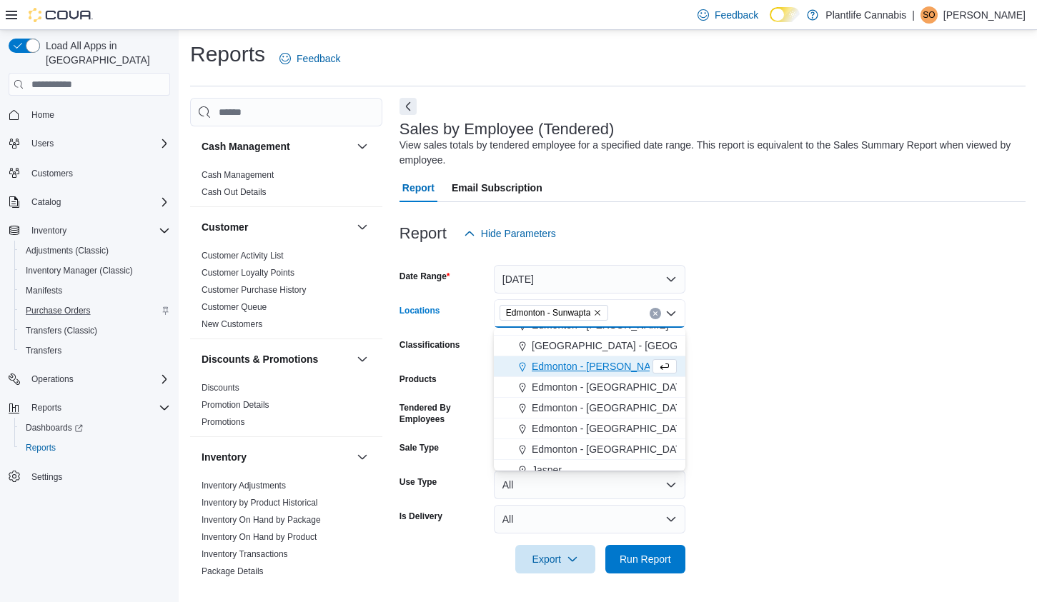
click at [614, 364] on span "Edmonton - Terra Losa" at bounding box center [600, 366] width 136 height 14
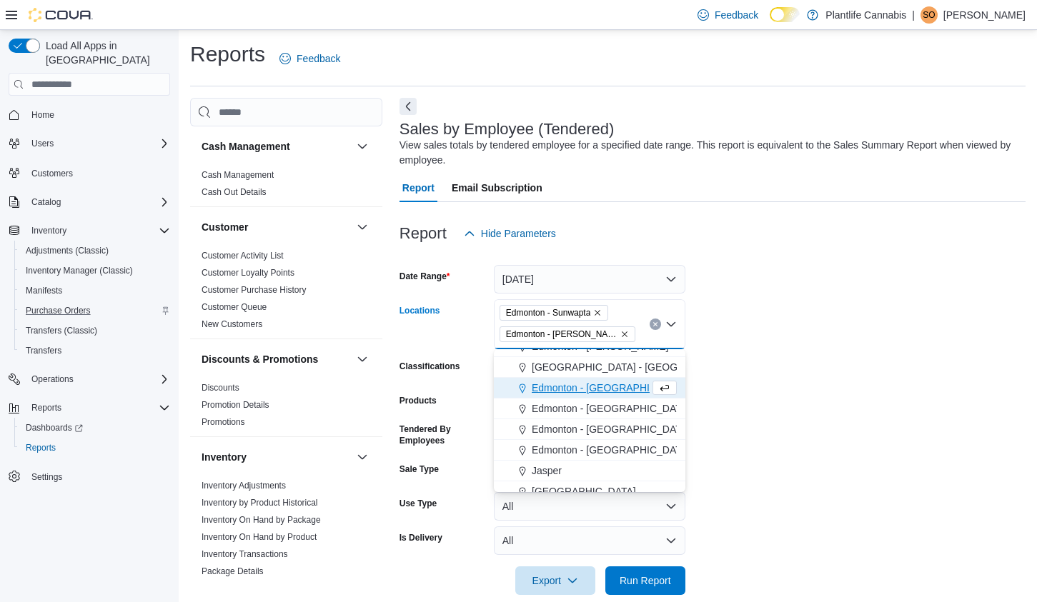
drag, startPoint x: 609, startPoint y: 310, endPoint x: 692, endPoint y: 319, distance: 83.3
click at [609, 310] on span "Edmonton - Sunwapta" at bounding box center [553, 313] width 109 height 16
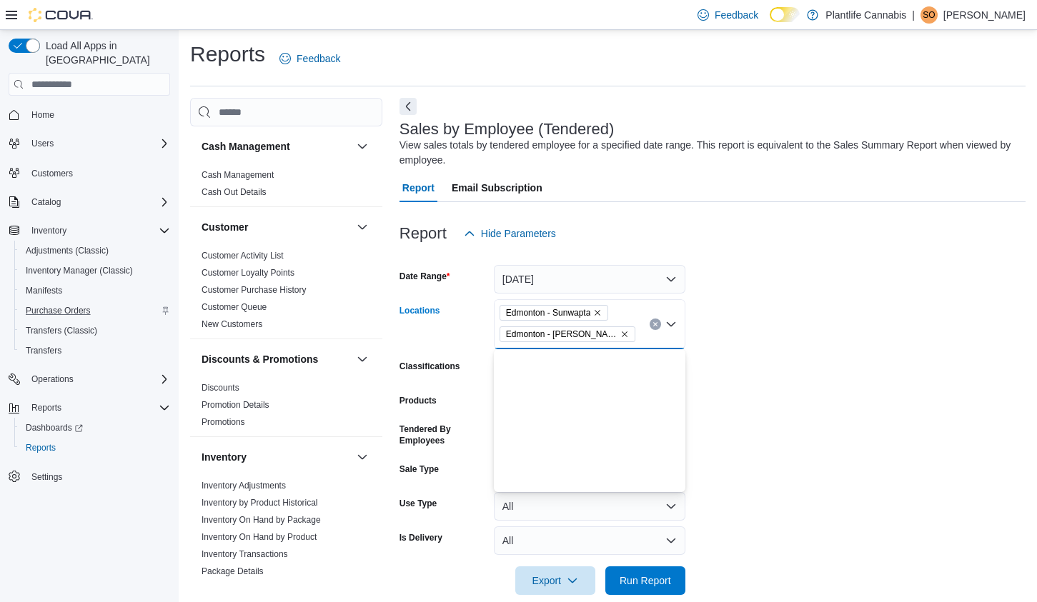
scroll to position [0, 0]
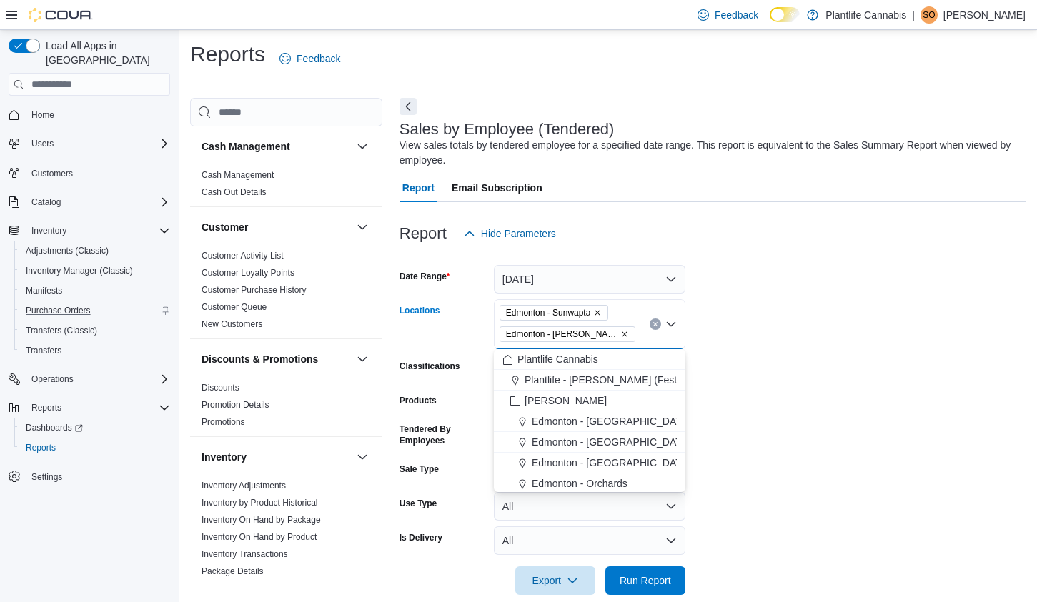
drag, startPoint x: 602, startPoint y: 313, endPoint x: 744, endPoint y: 325, distance: 143.4
click at [602, 313] on icon "Remove Edmonton - Sunwapta from selection in this group" at bounding box center [597, 313] width 9 height 9
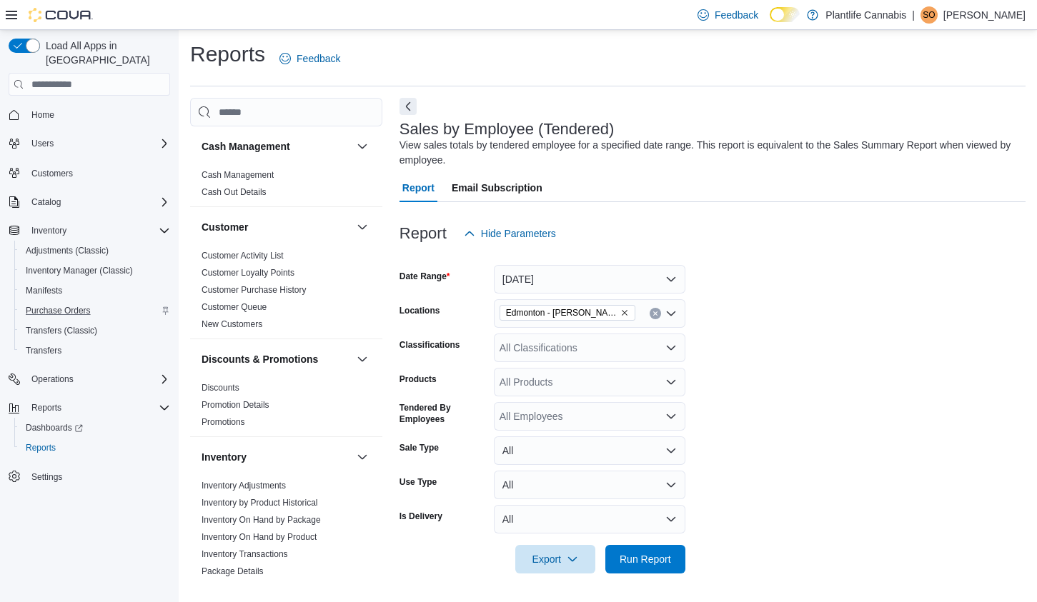
drag, startPoint x: 744, startPoint y: 325, endPoint x: 721, endPoint y: 518, distance: 194.3
click at [744, 329] on form "Date Range Today Locations Edmonton - Terra Losa Classifications All Classifica…" at bounding box center [712, 411] width 626 height 326
drag, startPoint x: 663, startPoint y: 551, endPoint x: 502, endPoint y: 376, distance: 237.1
click at [663, 551] on span "Run Report" at bounding box center [645, 559] width 63 height 29
click at [7, 15] on icon at bounding box center [11, 14] width 11 height 11
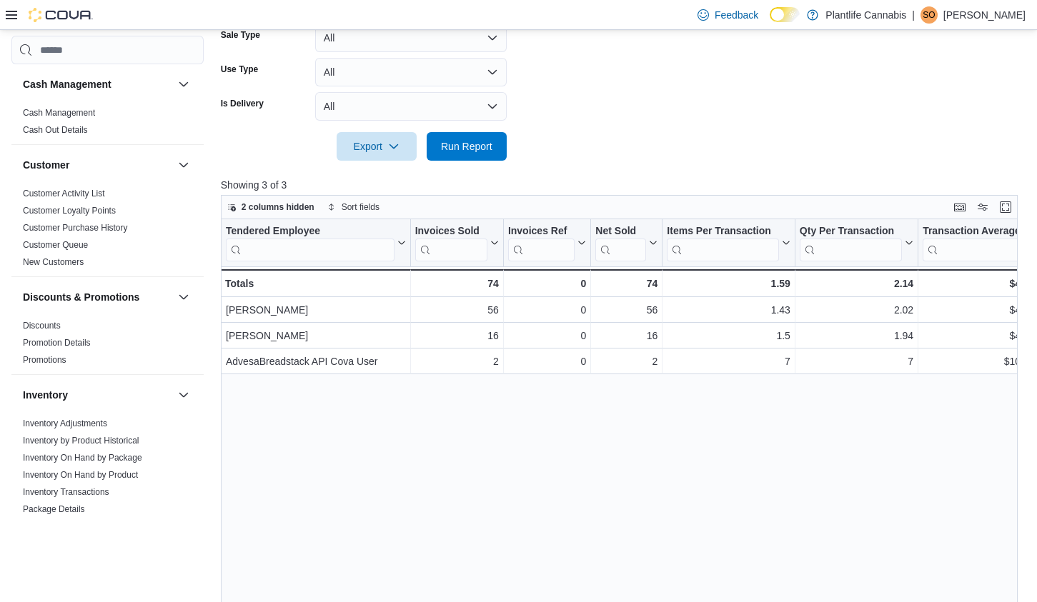
scroll to position [284, 0]
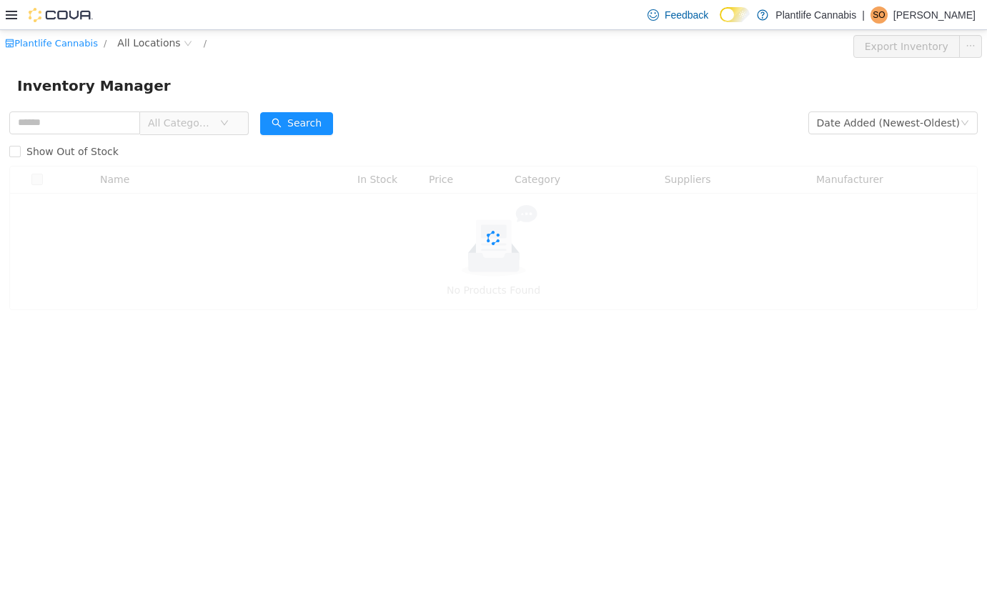
click at [14, 18] on icon at bounding box center [11, 15] width 11 height 9
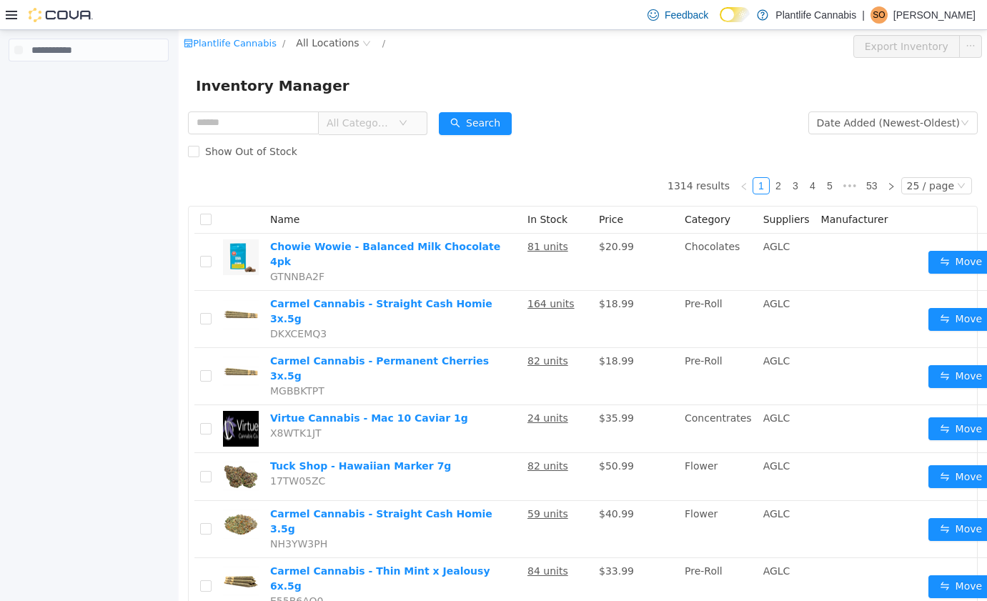
click at [2, 12] on div "Feedback Dark Mode Plantlife Cannabis | SO Shaylene Orbeck" at bounding box center [493, 15] width 987 height 30
click at [6, 14] on icon at bounding box center [11, 14] width 11 height 11
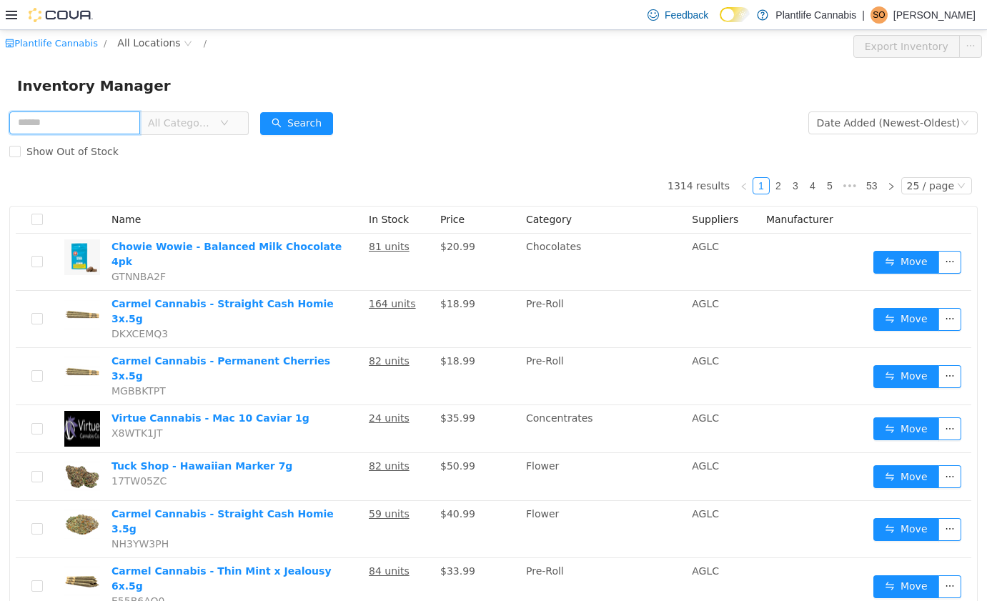
click at [119, 119] on input "text" at bounding box center [74, 122] width 131 height 23
type input "*******"
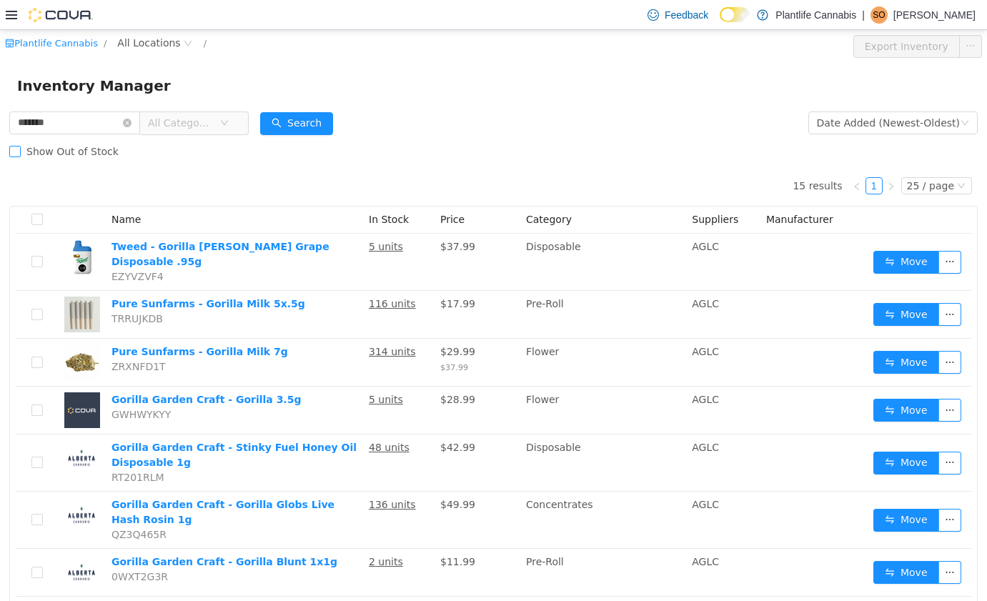
click at [21, 150] on span "Show Out of Stock" at bounding box center [73, 151] width 104 height 11
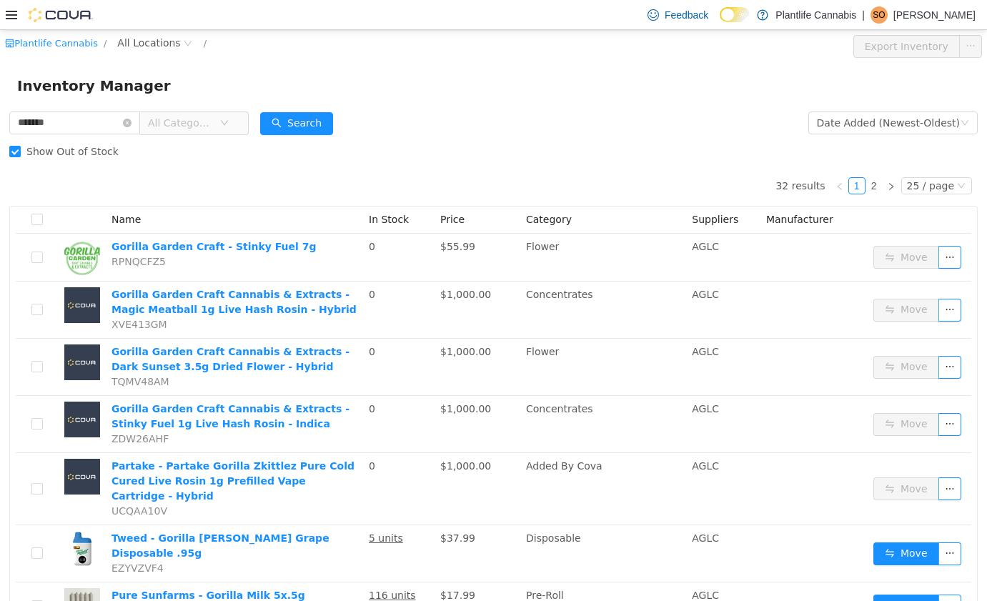
scroll to position [7, 0]
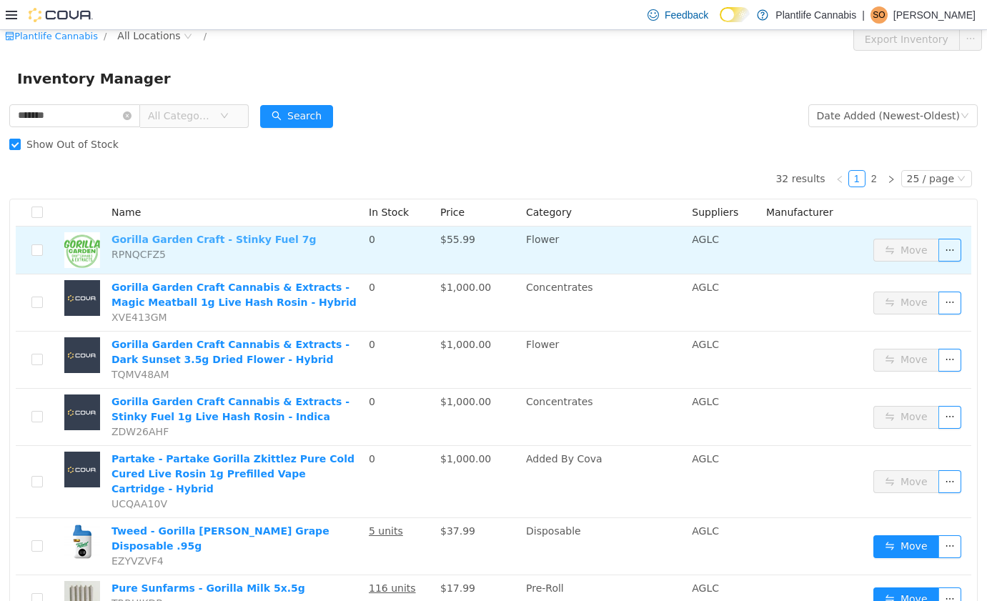
click at [264, 240] on link "Gorilla Garden Craft - Stinky Fuel 7g" at bounding box center [213, 239] width 205 height 11
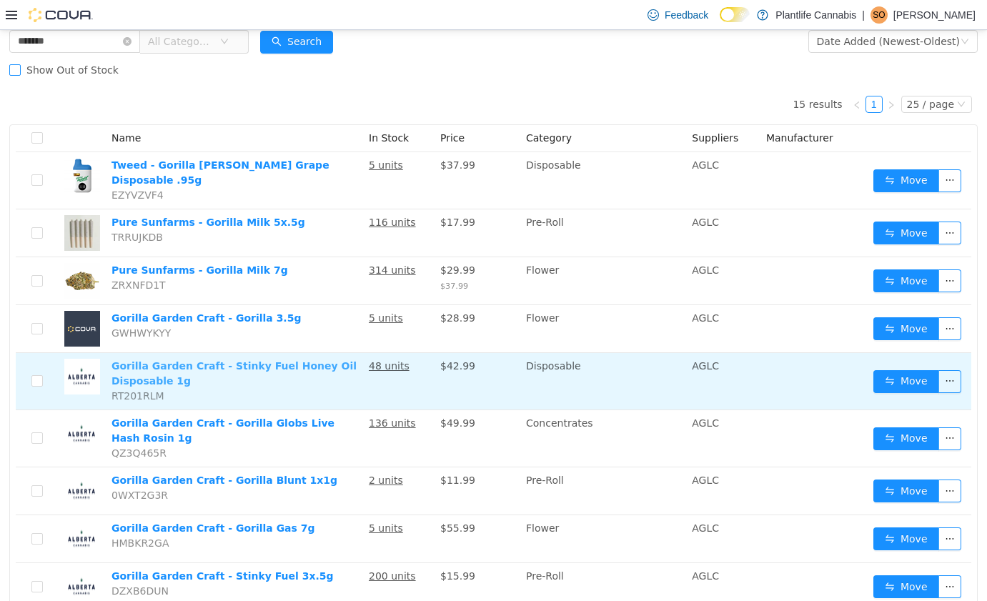
scroll to position [83, 0]
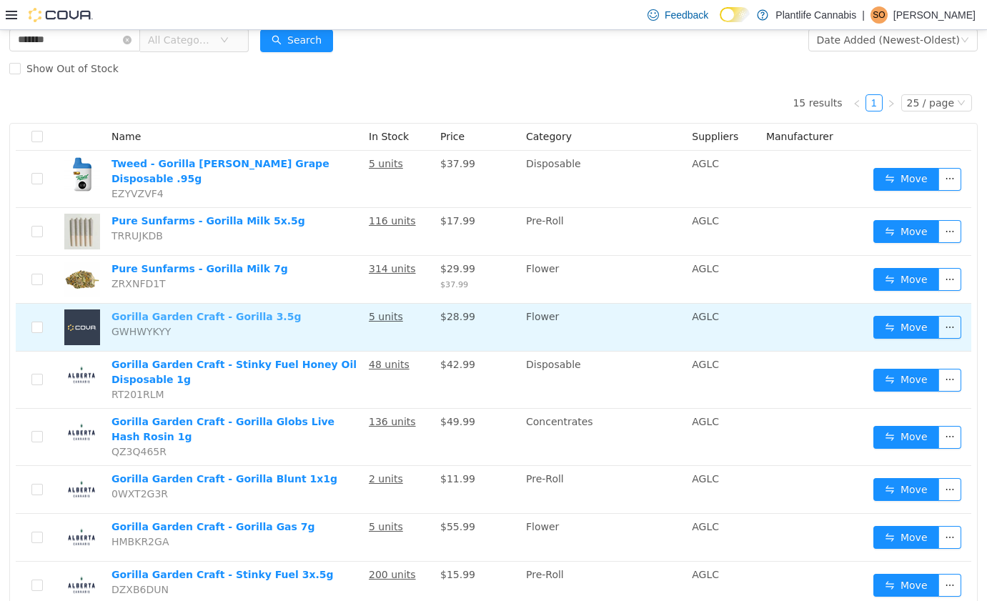
click at [231, 311] on link "Gorilla Garden Craft - Gorilla 3.5g" at bounding box center [205, 316] width 189 height 11
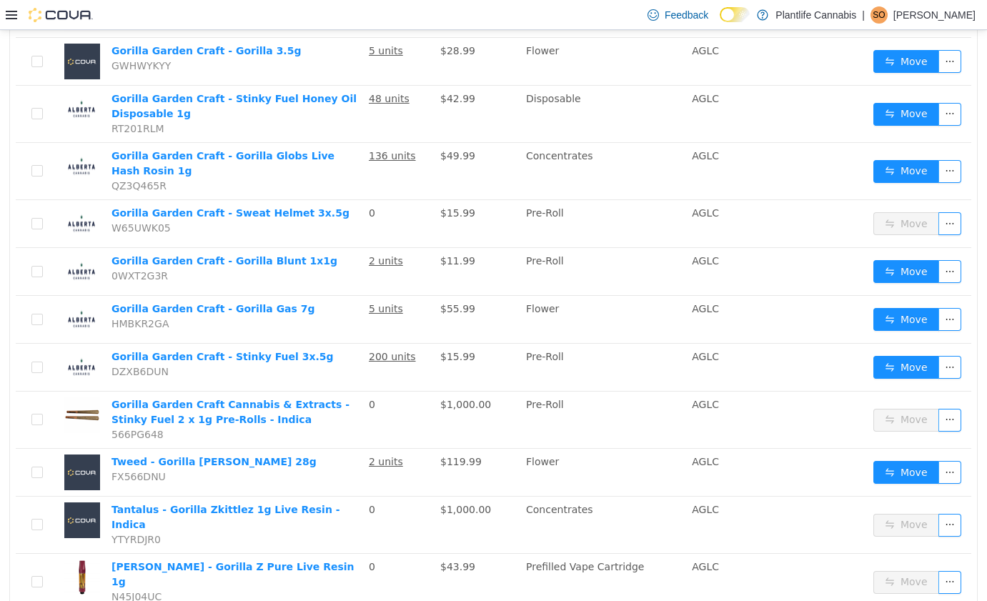
scroll to position [644, 0]
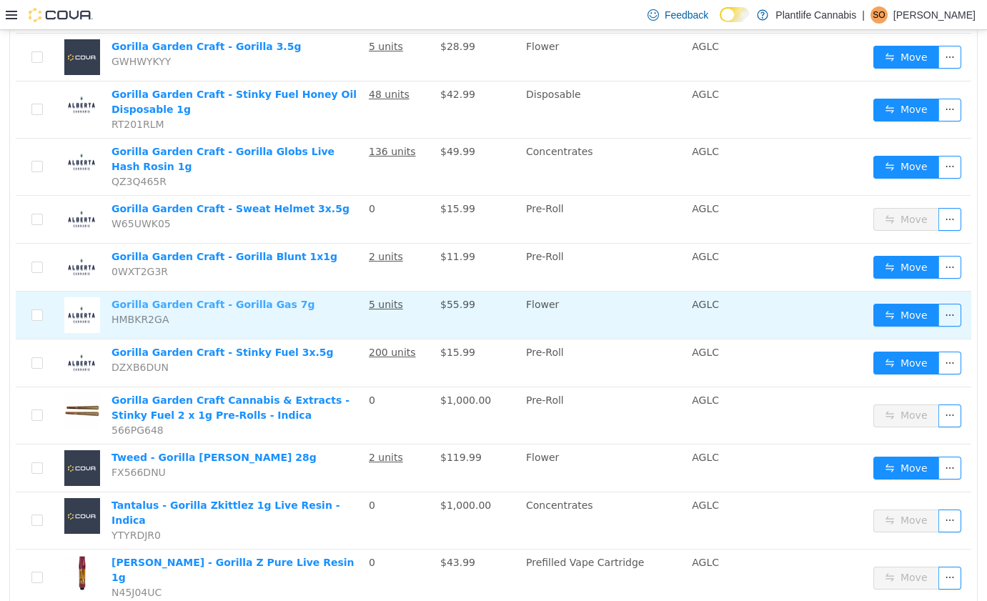
click at [259, 299] on link "Gorilla Garden Craft - Gorilla Gas 7g" at bounding box center [213, 304] width 204 height 11
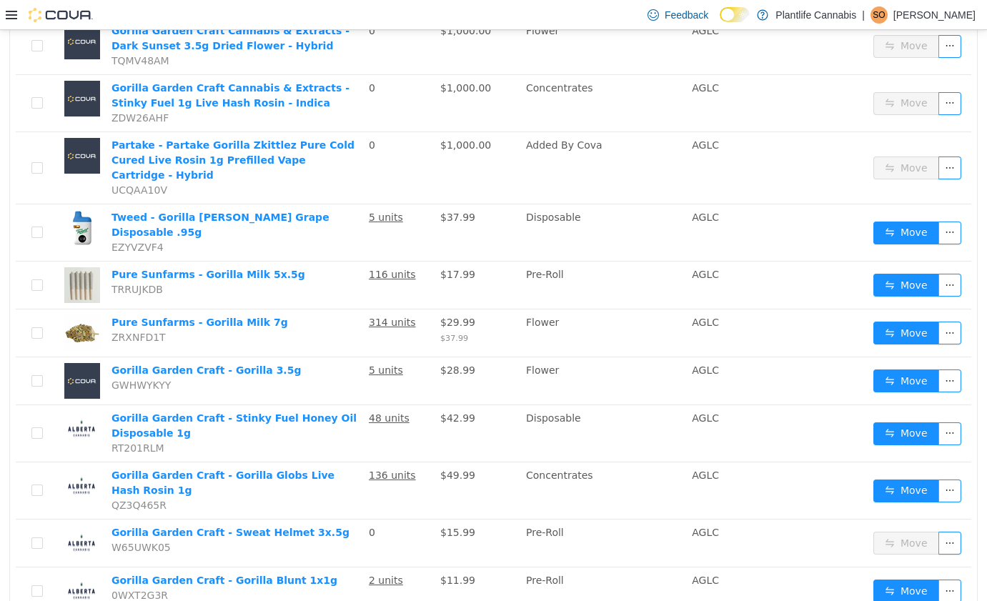
scroll to position [0, 0]
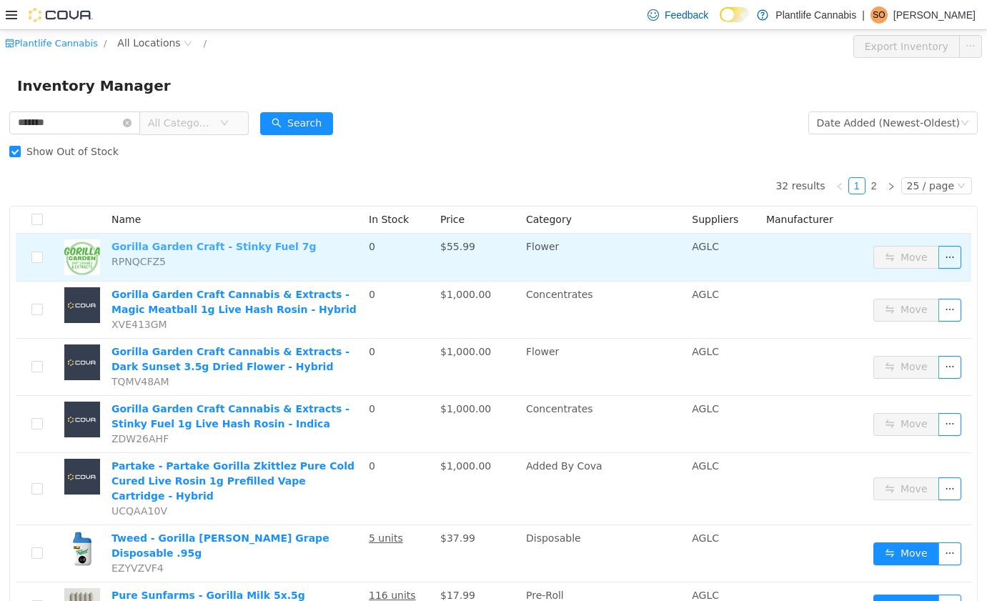
click at [247, 246] on link "Gorilla Garden Craft - Stinky Fuel 7g" at bounding box center [213, 246] width 205 height 11
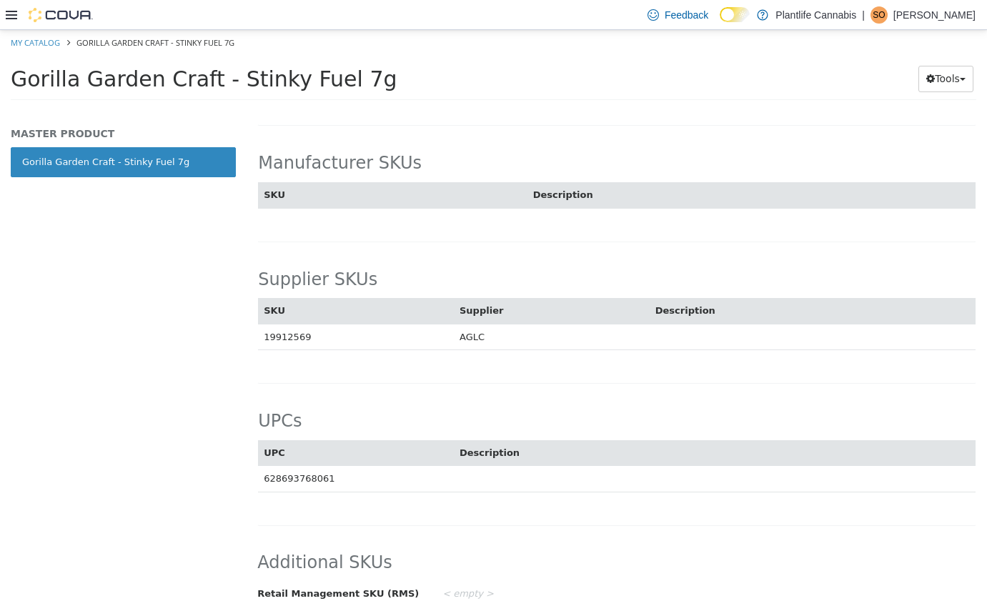
scroll to position [798, 0]
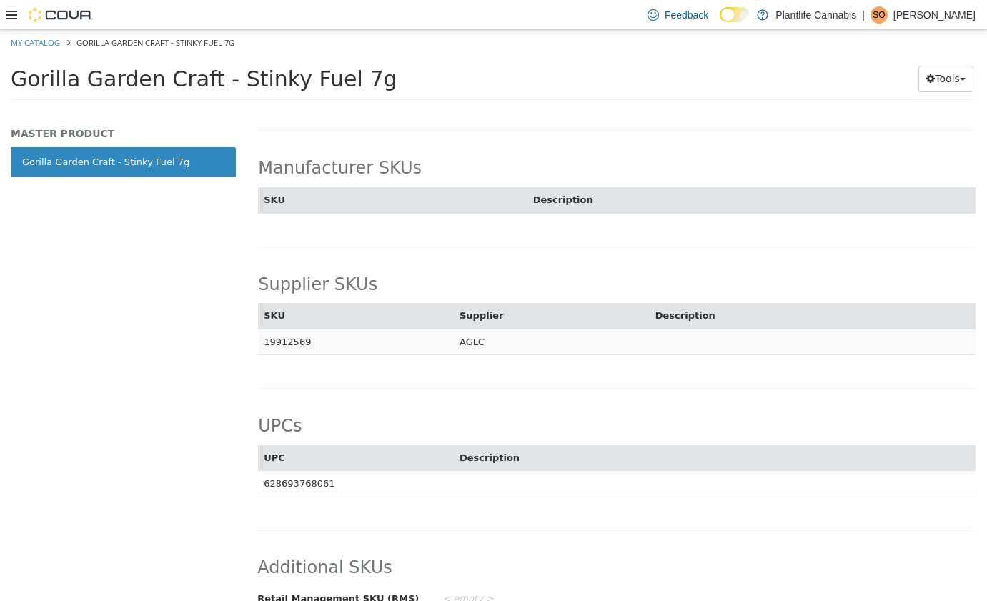
drag, startPoint x: 316, startPoint y: 343, endPoint x: 261, endPoint y: 345, distance: 54.3
click at [261, 345] on td "19912569" at bounding box center [356, 342] width 196 height 26
click at [452, 346] on td "19912569" at bounding box center [356, 342] width 196 height 26
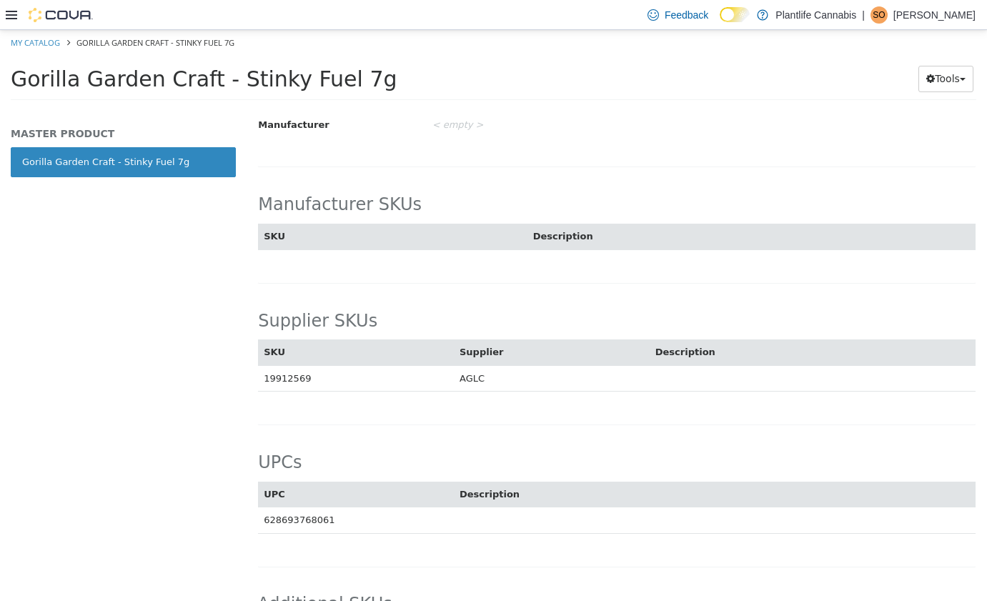
scroll to position [819, 0]
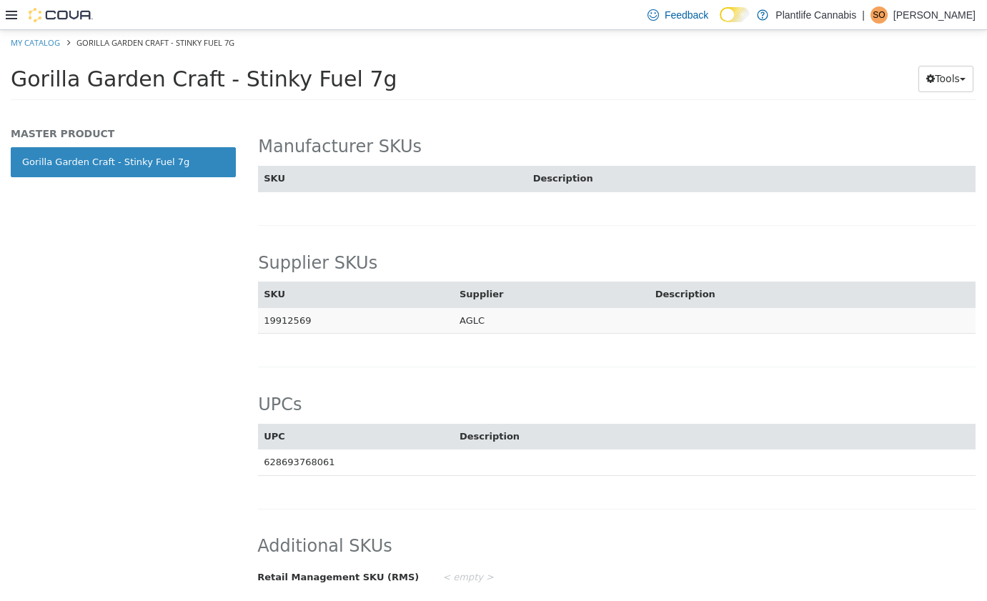
drag, startPoint x: 309, startPoint y: 319, endPoint x: 261, endPoint y: 319, distance: 47.9
click at [261, 319] on td "19912569" at bounding box center [356, 320] width 196 height 26
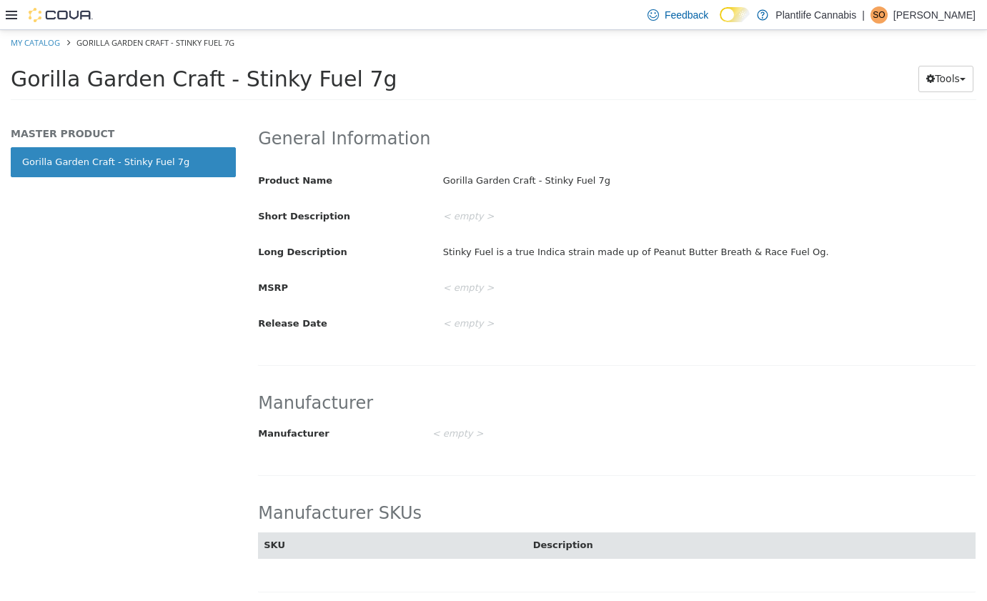
scroll to position [0, 0]
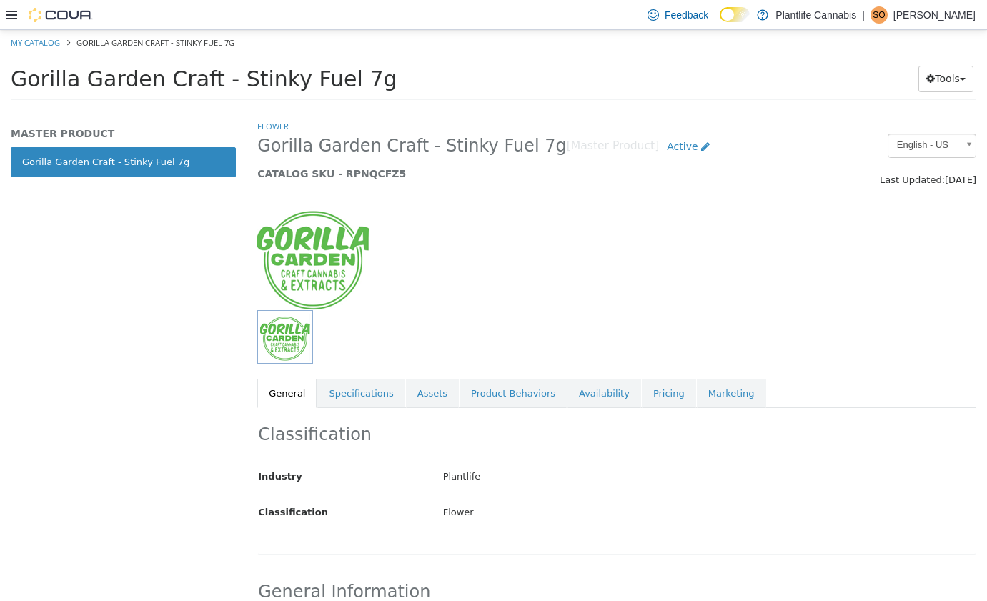
drag, startPoint x: 755, startPoint y: 286, endPoint x: 833, endPoint y: 238, distance: 91.8
click at [755, 286] on div at bounding box center [616, 249] width 740 height 122
click at [954, 85] on button "Tools" at bounding box center [945, 79] width 55 height 26
click at [889, 332] on div at bounding box center [616, 337] width 740 height 54
click at [948, 86] on button "Tools" at bounding box center [945, 79] width 55 height 26
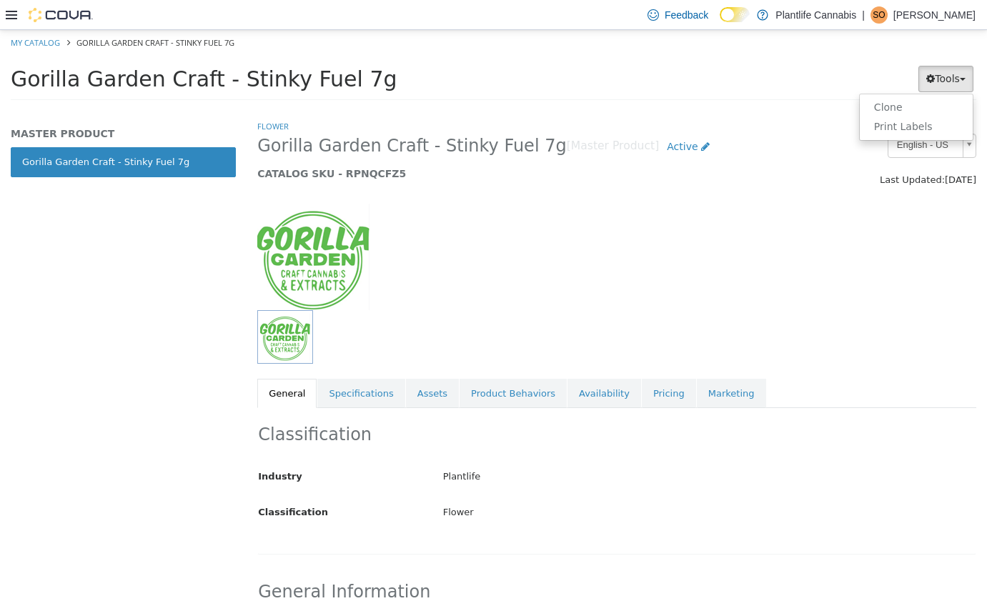
click at [725, 175] on h5 "CATALOG SKU - RPNQCFZ5" at bounding box center [524, 173] width 534 height 13
click at [701, 146] on icon at bounding box center [705, 146] width 9 height 10
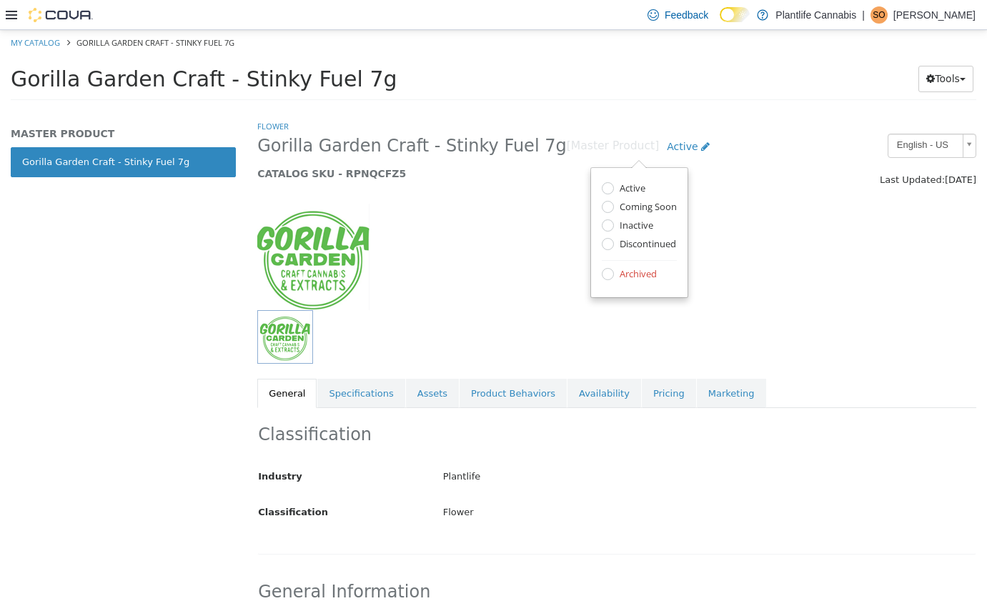
click at [782, 321] on div at bounding box center [554, 337] width 595 height 54
click at [944, 81] on button "Tools" at bounding box center [945, 79] width 55 height 26
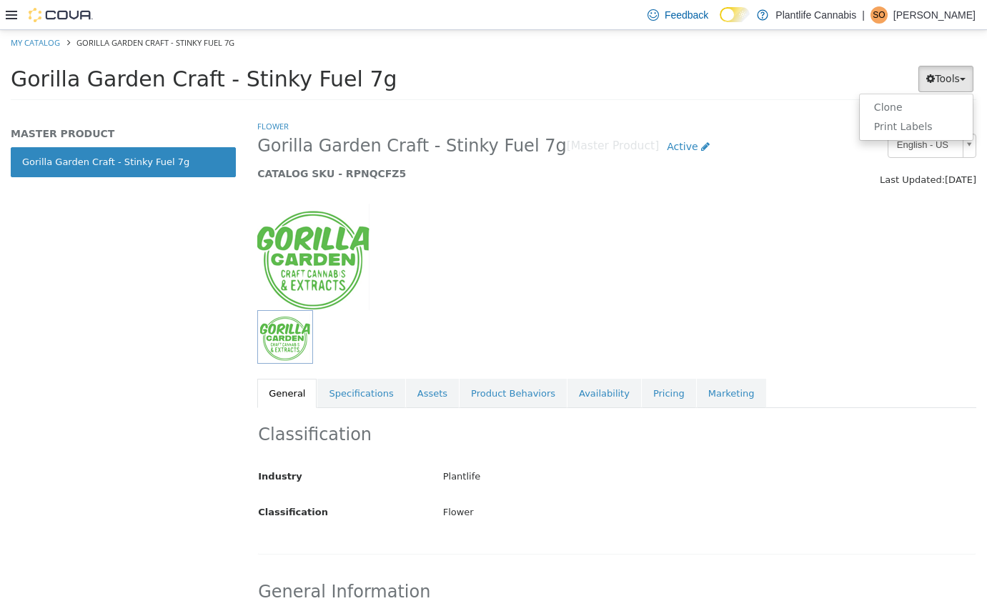
click at [834, 79] on div "Tools Clone Print Labels" at bounding box center [905, 79] width 142 height 28
drag, startPoint x: 519, startPoint y: 149, endPoint x: 249, endPoint y: 149, distance: 270.0
click at [249, 149] on div "Gorilla Garden Craft - Stinky Fuel 7g [Master Product] Active CATALOG SKU - RPN…" at bounding box center [523, 161] width 555 height 54
click at [497, 221] on div at bounding box center [616, 249] width 740 height 122
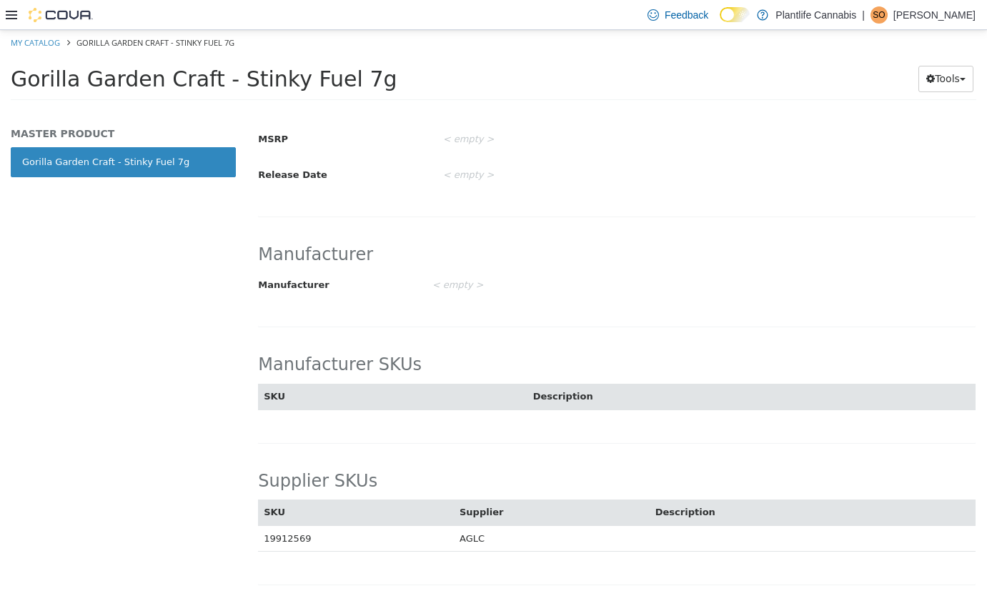
scroll to position [583, 0]
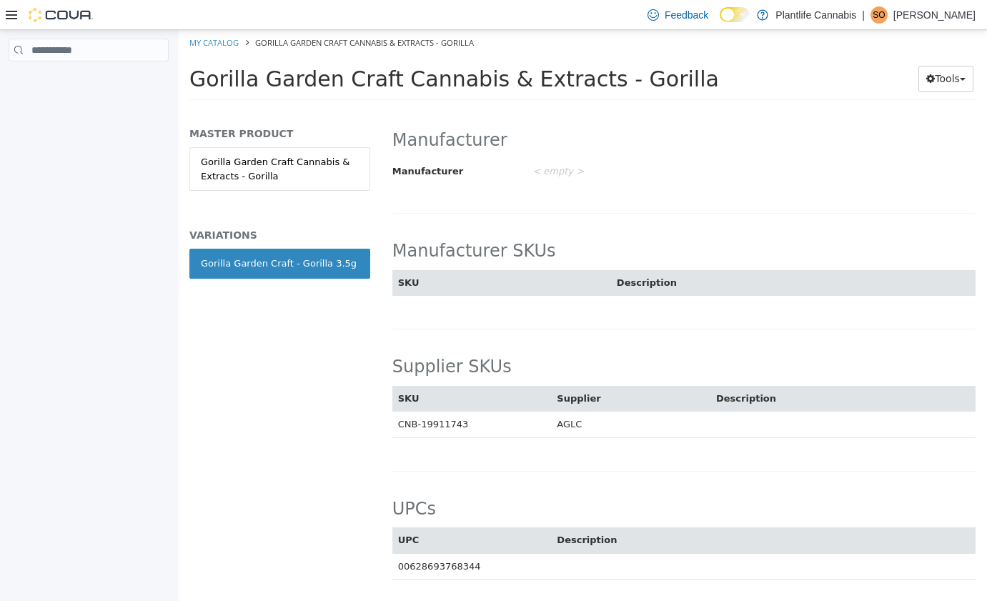
scroll to position [686, 0]
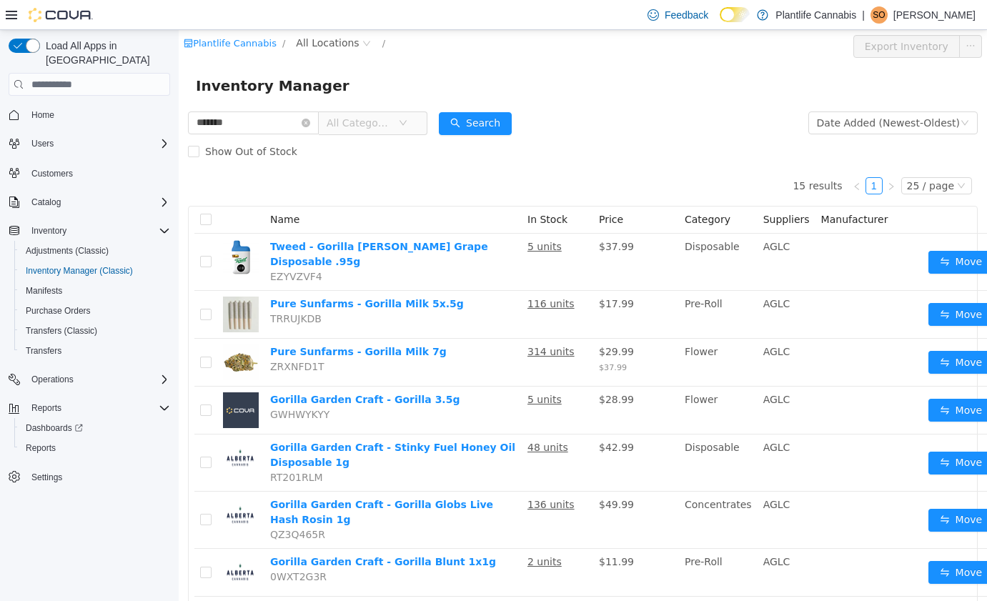
click at [647, 197] on div "15 results 1 25 / page Name In Stock Price Category Suppliers Manufacturer Twee…" at bounding box center [582, 591] width 789 height 851
